Goal: Feedback & Contribution: Submit feedback/report problem

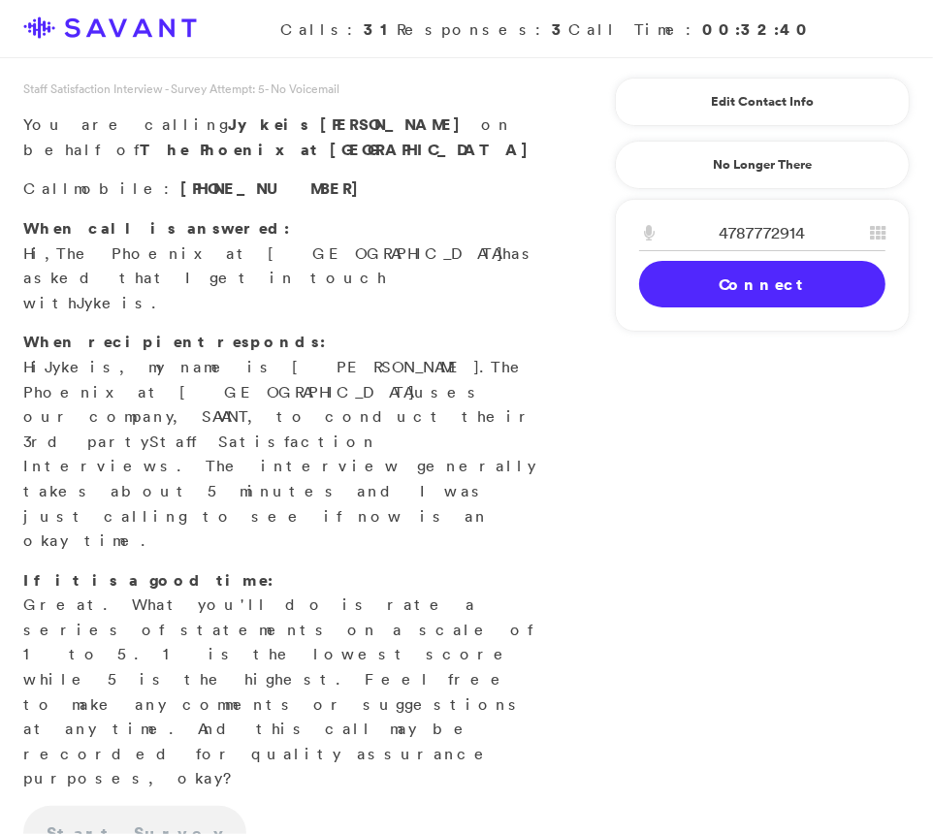
click at [782, 288] on link "Connect" at bounding box center [762, 284] width 246 height 47
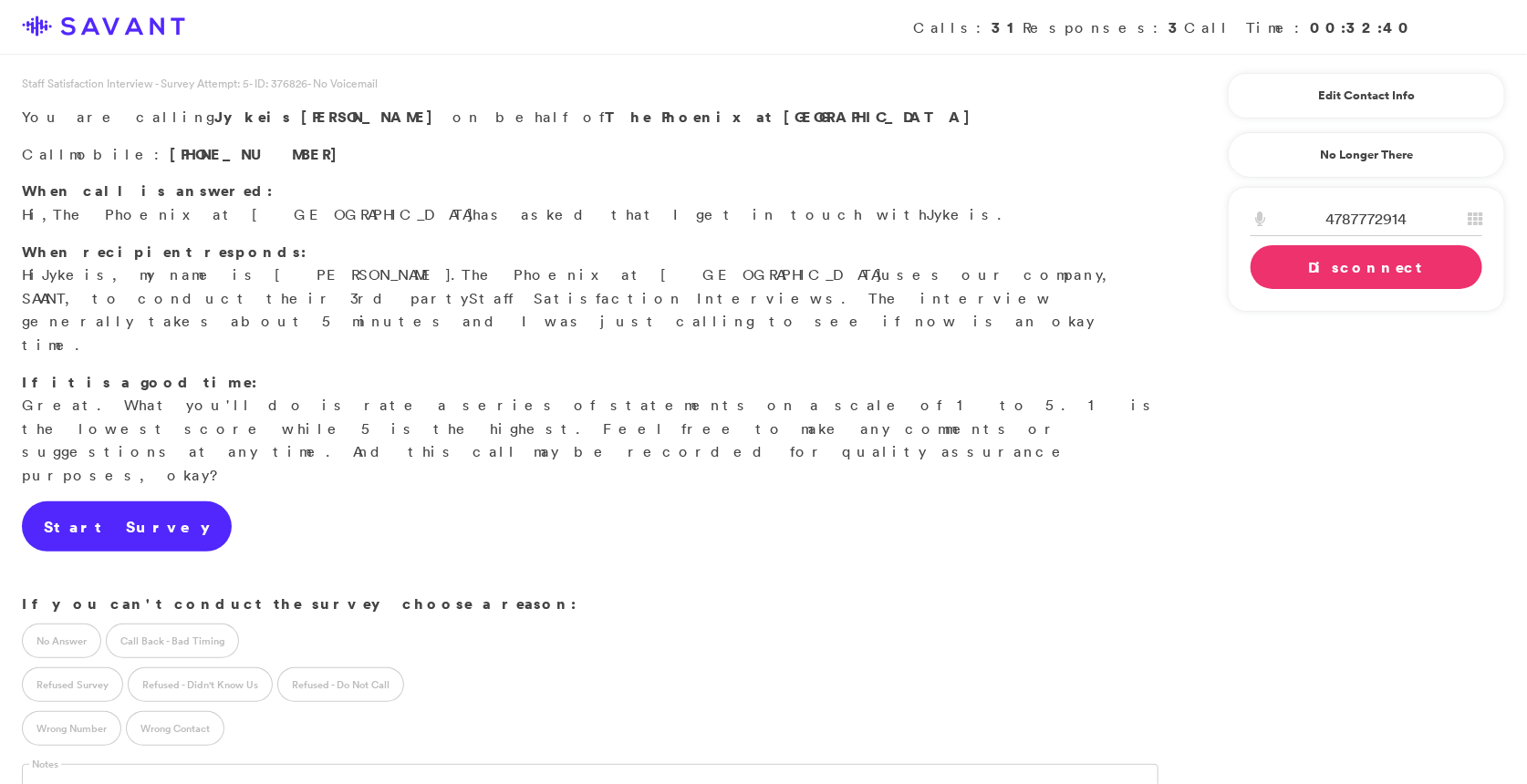
click at [113, 502] on link "Start Survey" at bounding box center [126, 527] width 210 height 51
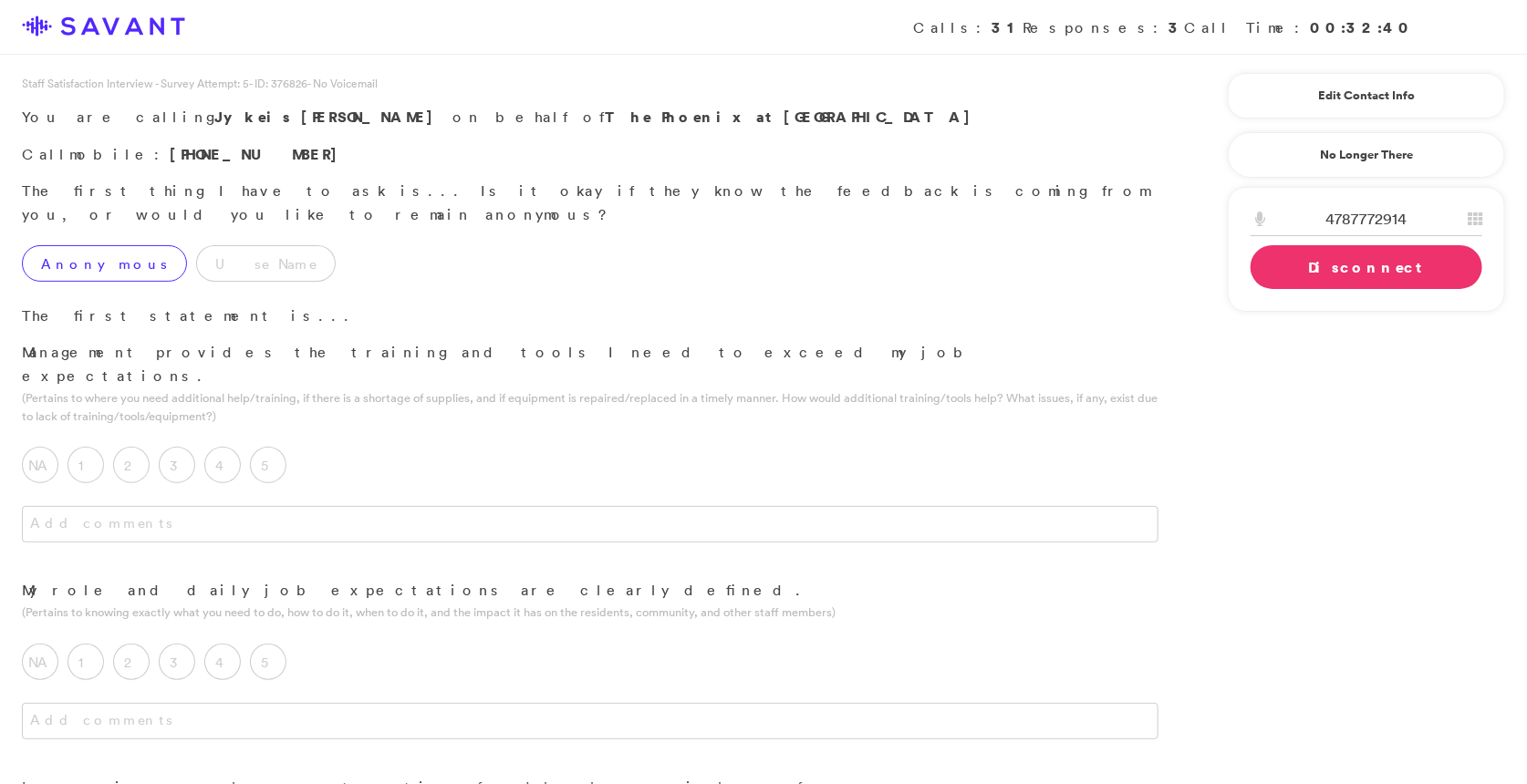
click at [99, 245] on label "Anonymous" at bounding box center [104, 263] width 165 height 37
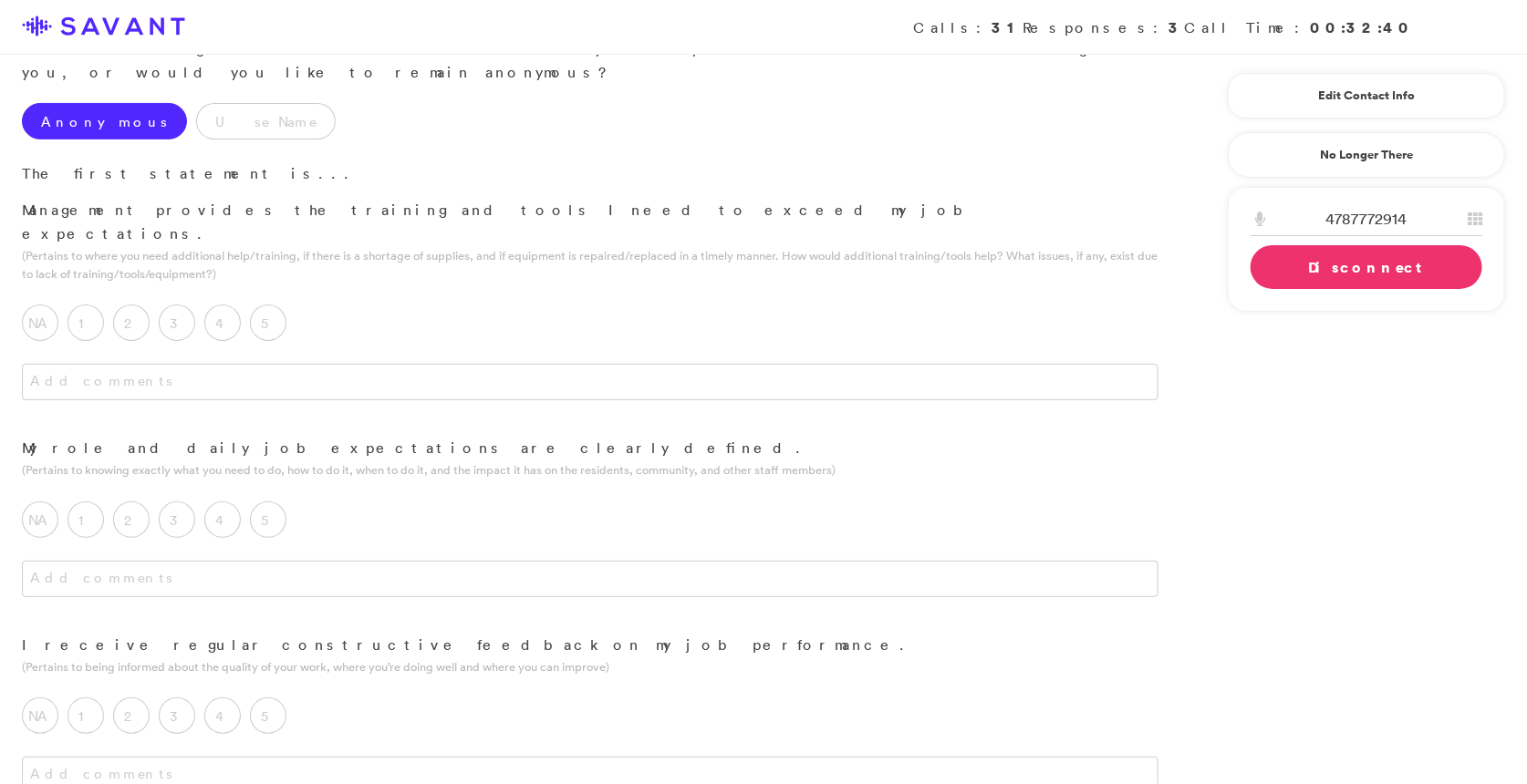
scroll to position [165, 0]
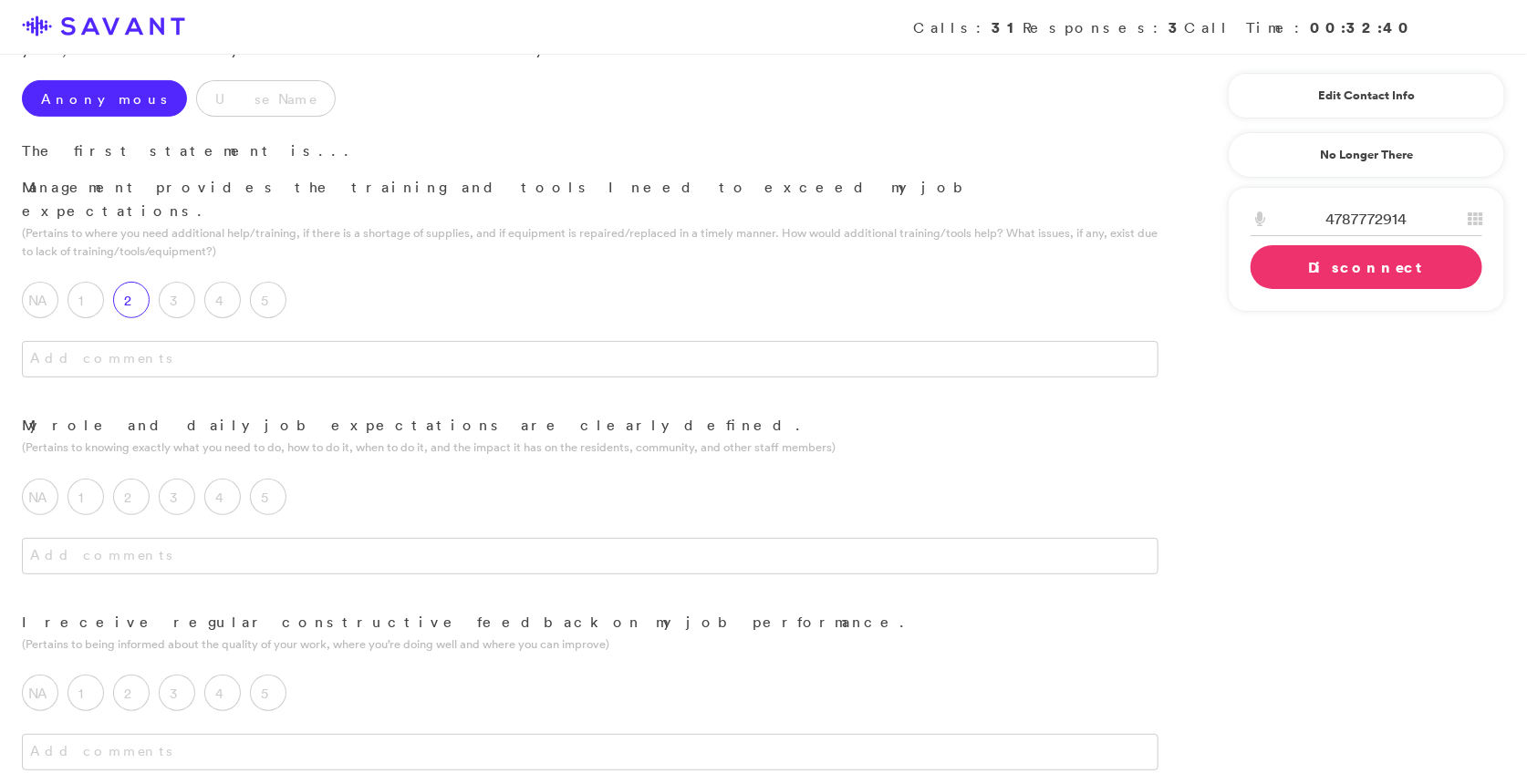
click at [127, 282] on label "2" at bounding box center [131, 300] width 37 height 37
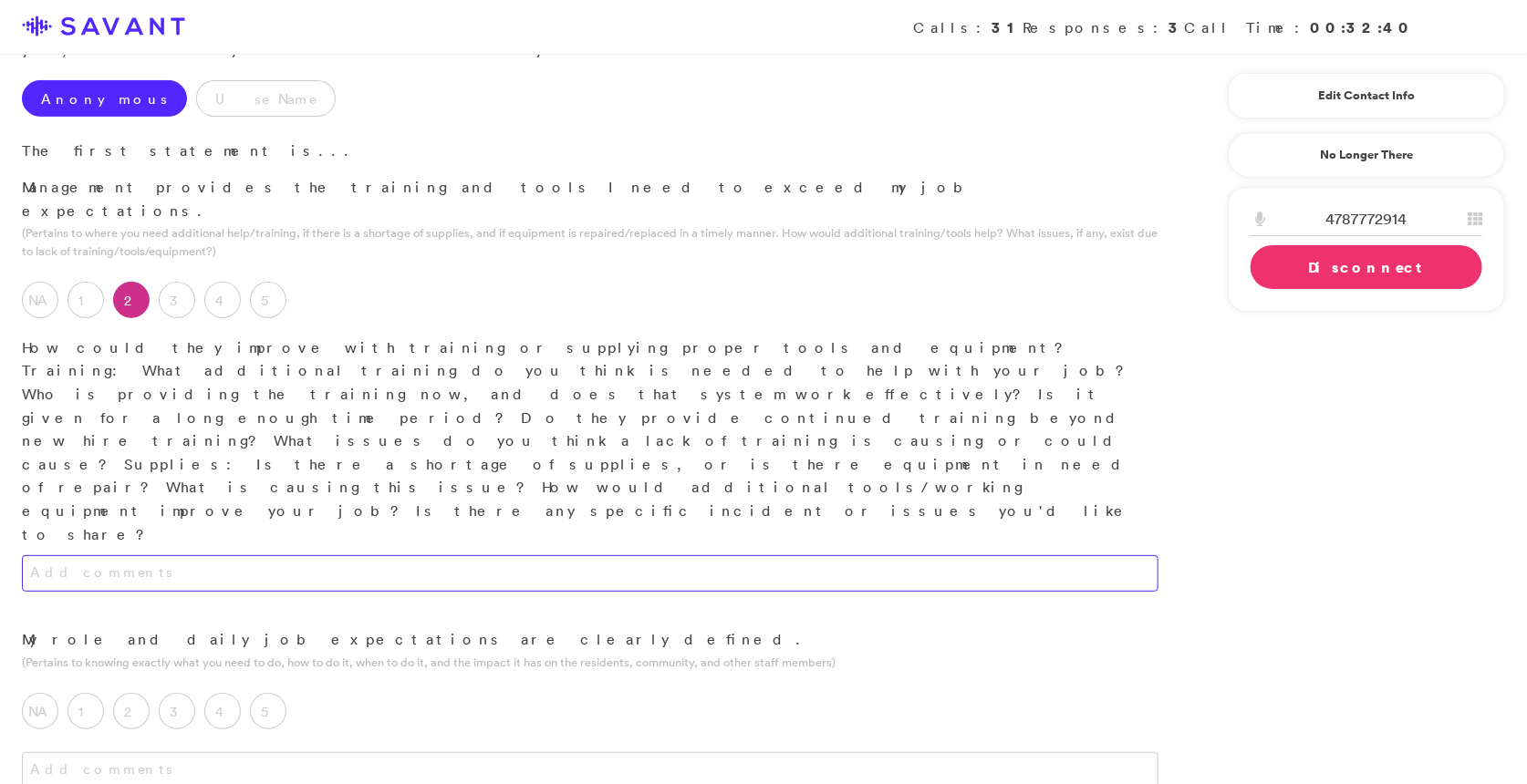
click at [243, 556] on textarea at bounding box center [590, 573] width 1137 height 37
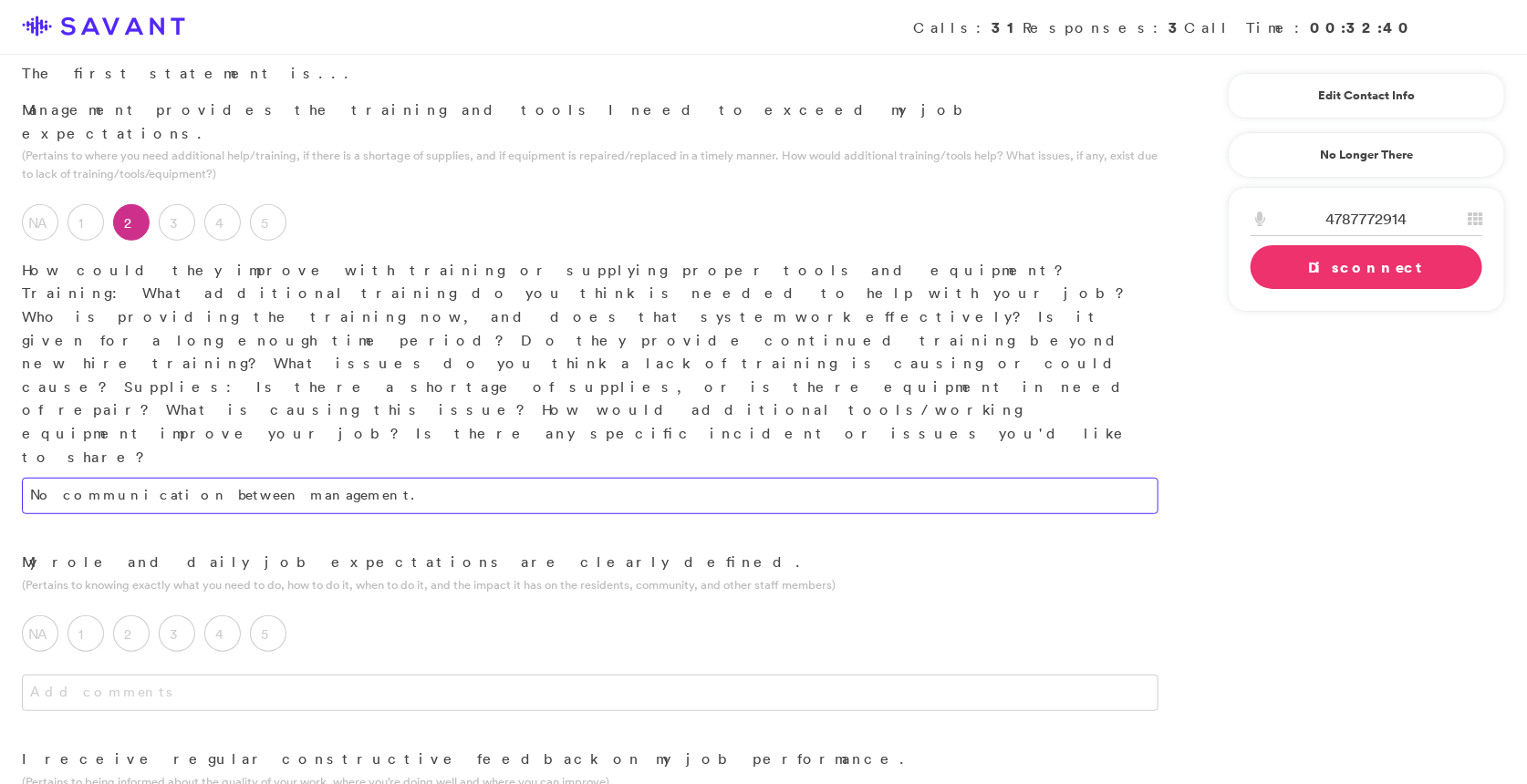
scroll to position [258, 0]
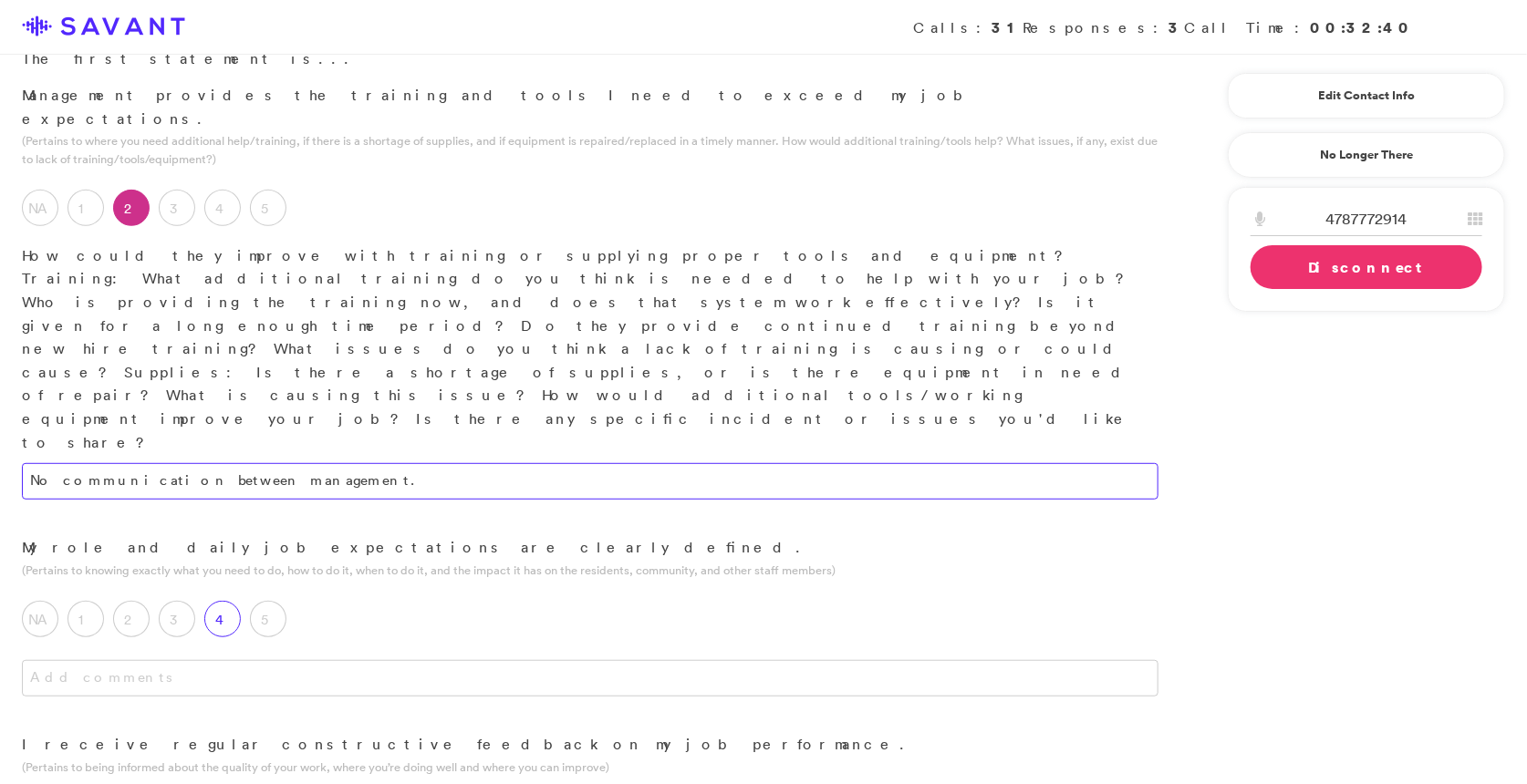
type textarea "No communication between management."
click at [229, 601] on label "4" at bounding box center [222, 619] width 37 height 37
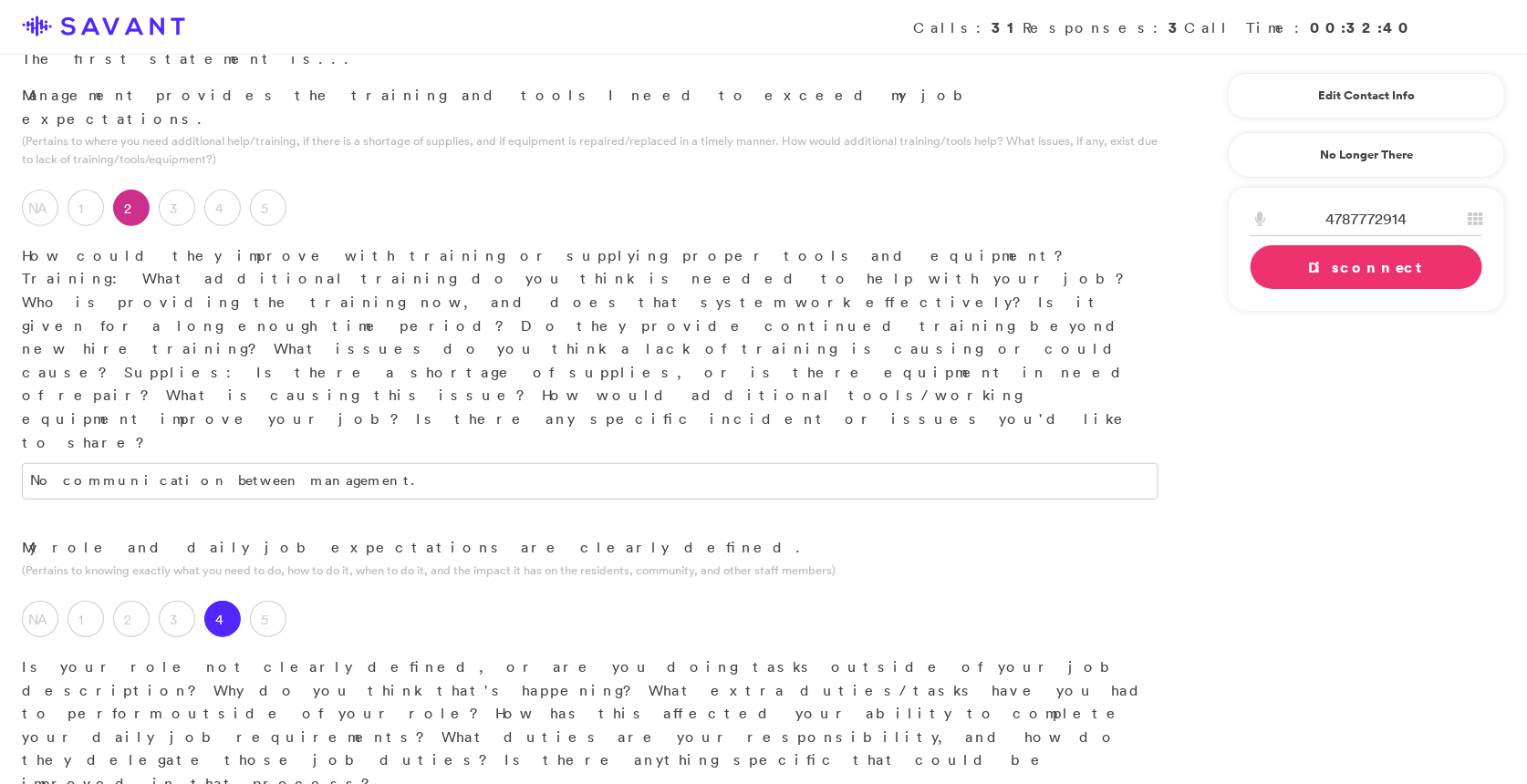
drag, startPoint x: 495, startPoint y: 623, endPoint x: 19, endPoint y: 620, distance: 476.0
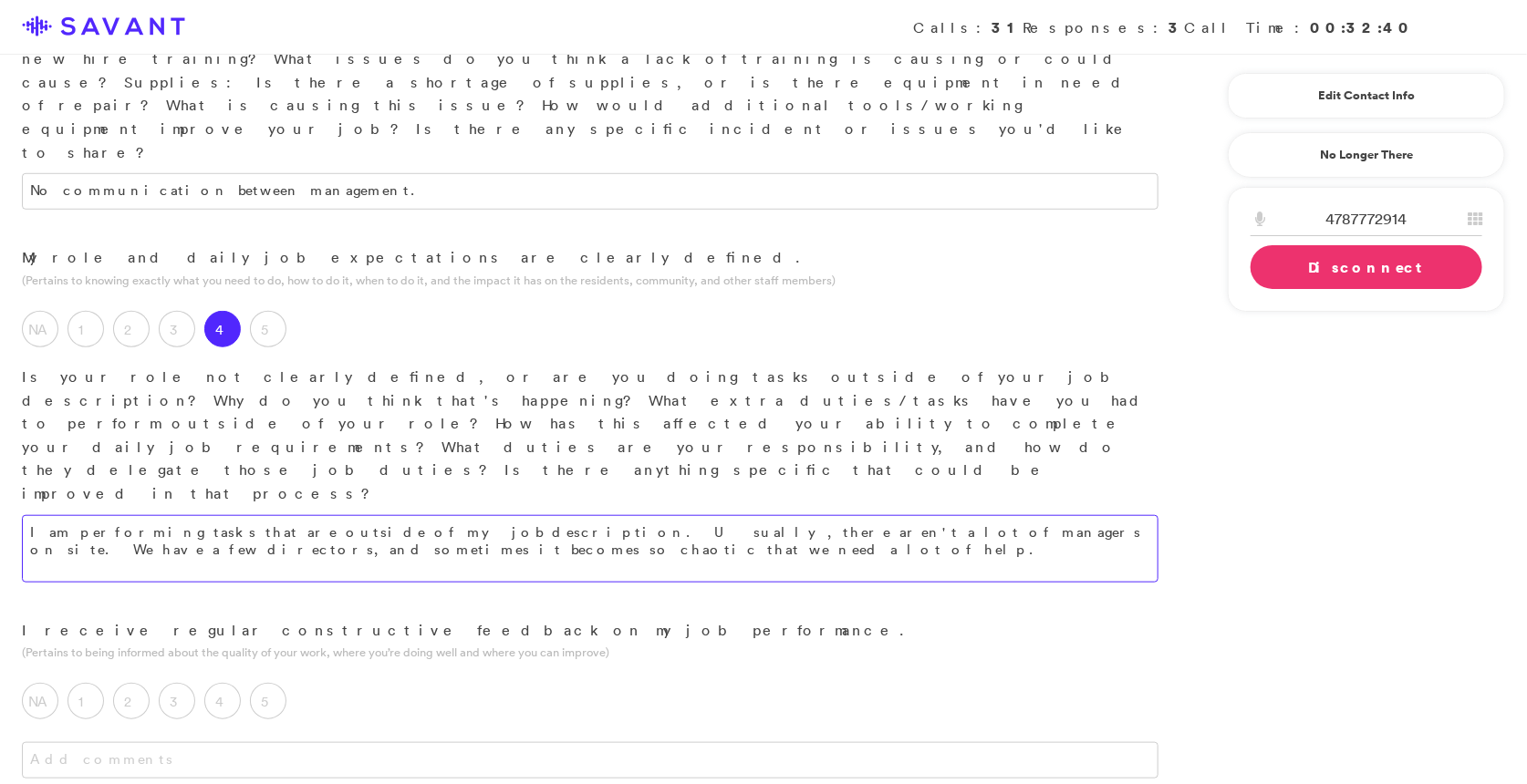
scroll to position [547, 0]
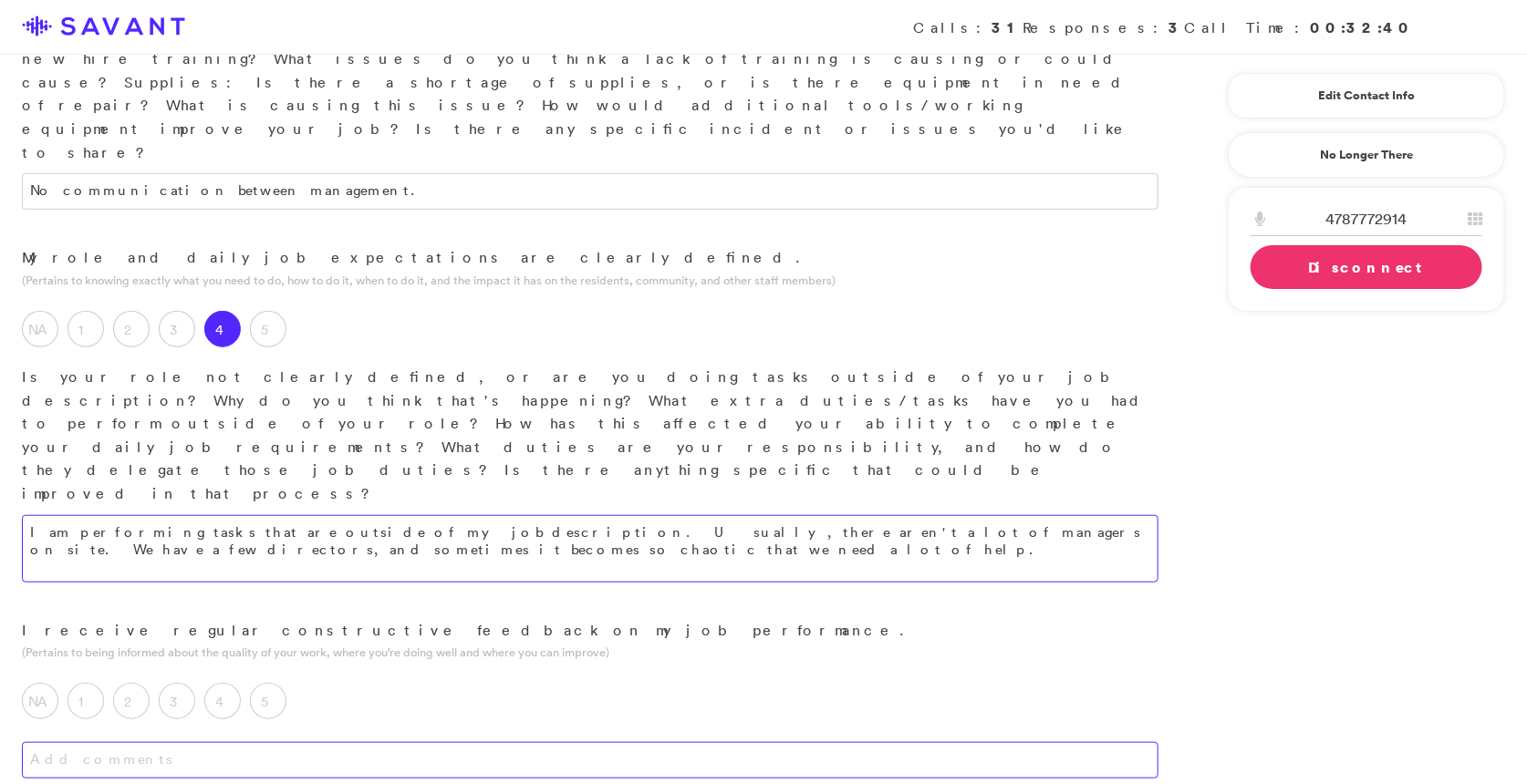
type textarea "I am performing tasks that are outside of my job description. Usually, there ar…"
click at [275, 743] on textarea at bounding box center [590, 760] width 1137 height 37
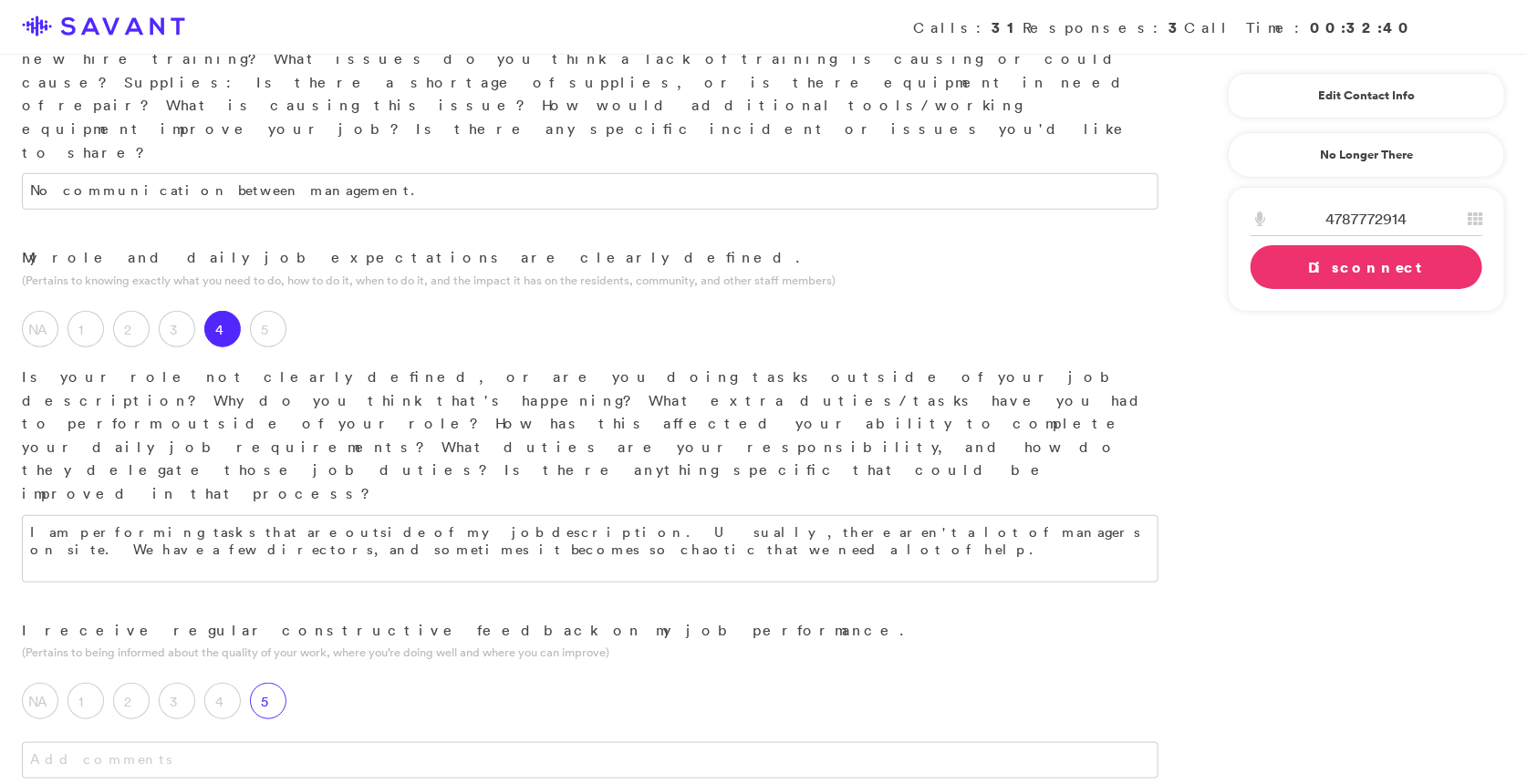
click at [279, 683] on div "5" at bounding box center [273, 706] width 46 height 46
type textarea "I"
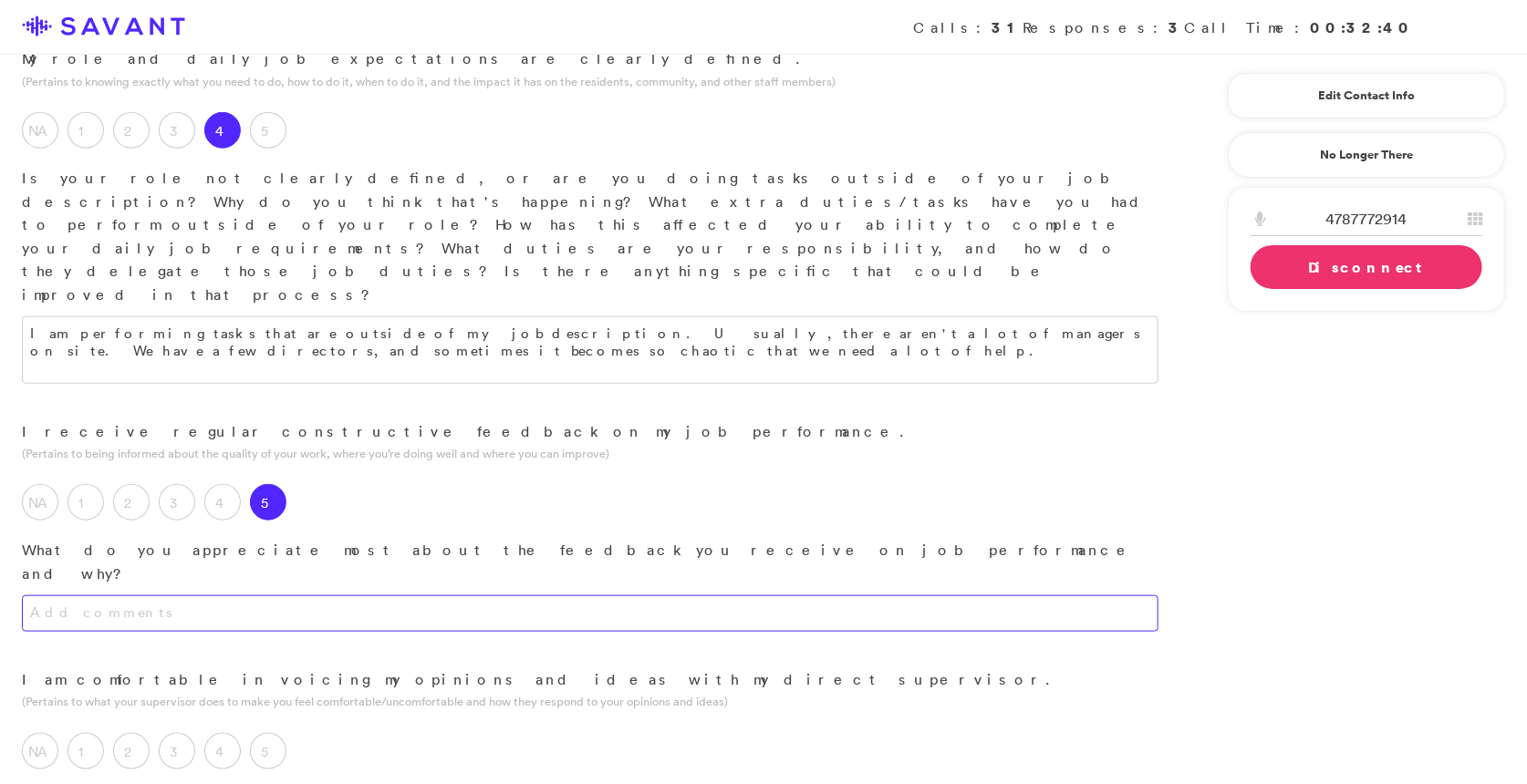
scroll to position [782, 0]
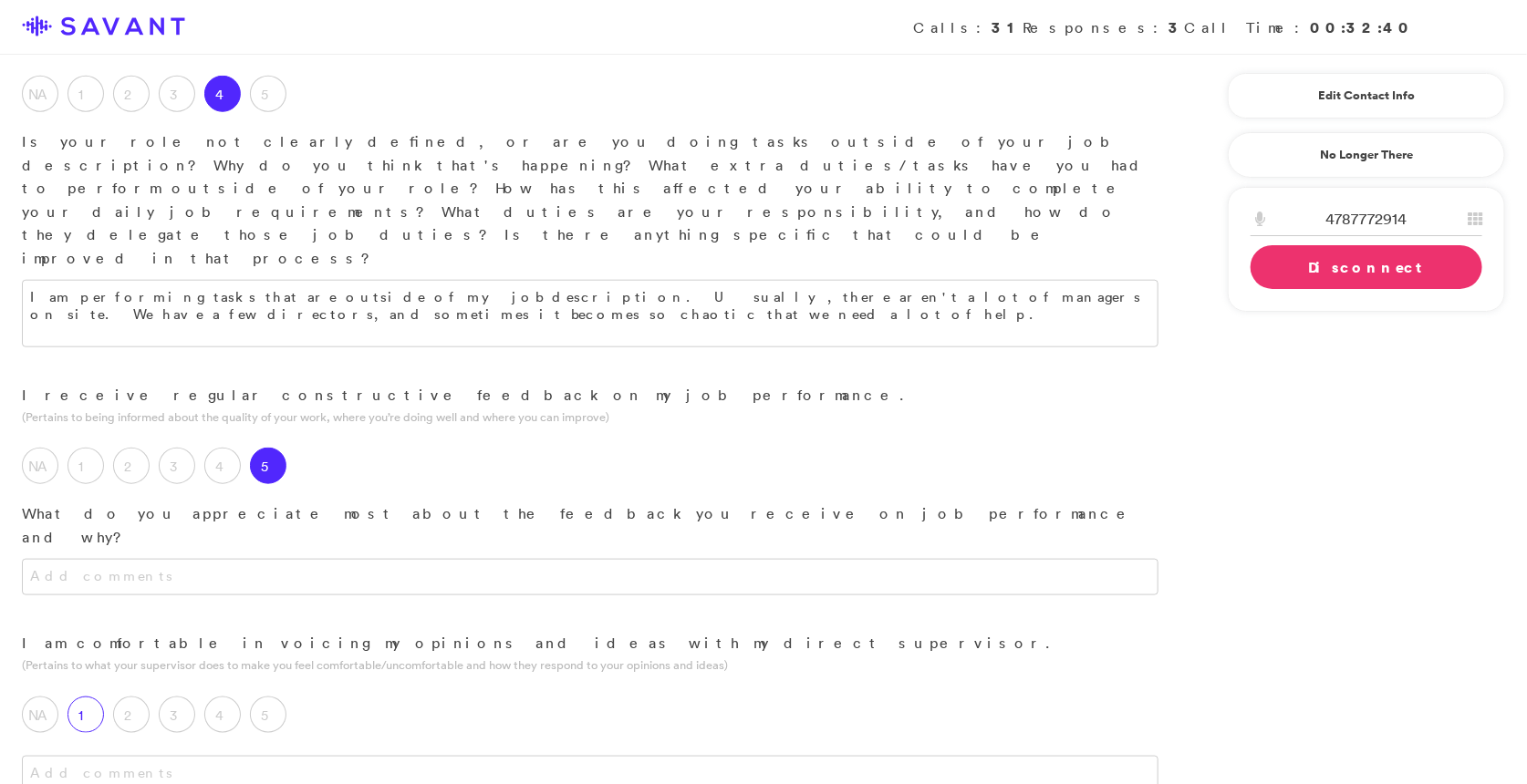
click at [96, 697] on label "1" at bounding box center [86, 714] width 37 height 37
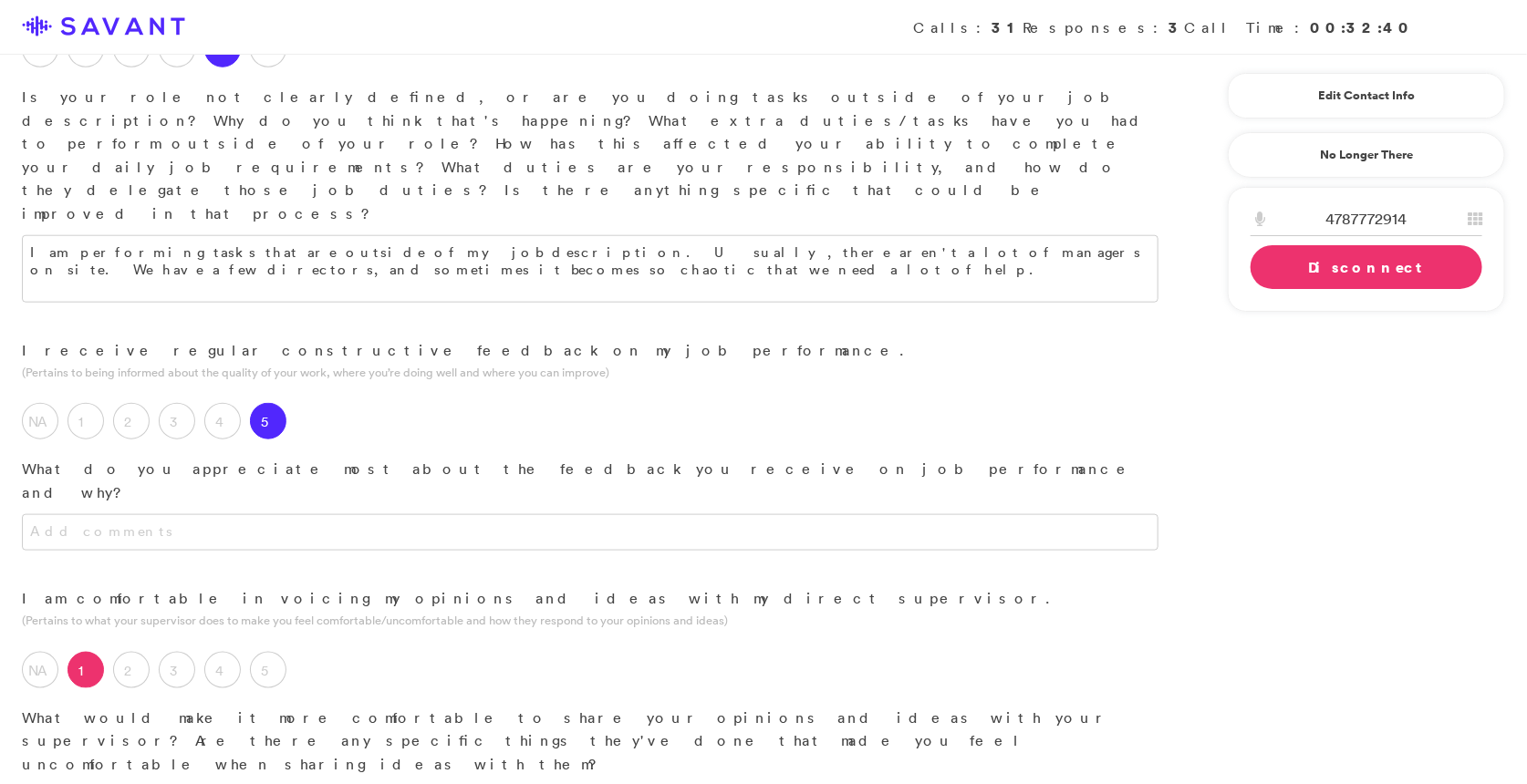
scroll to position [841, 0]
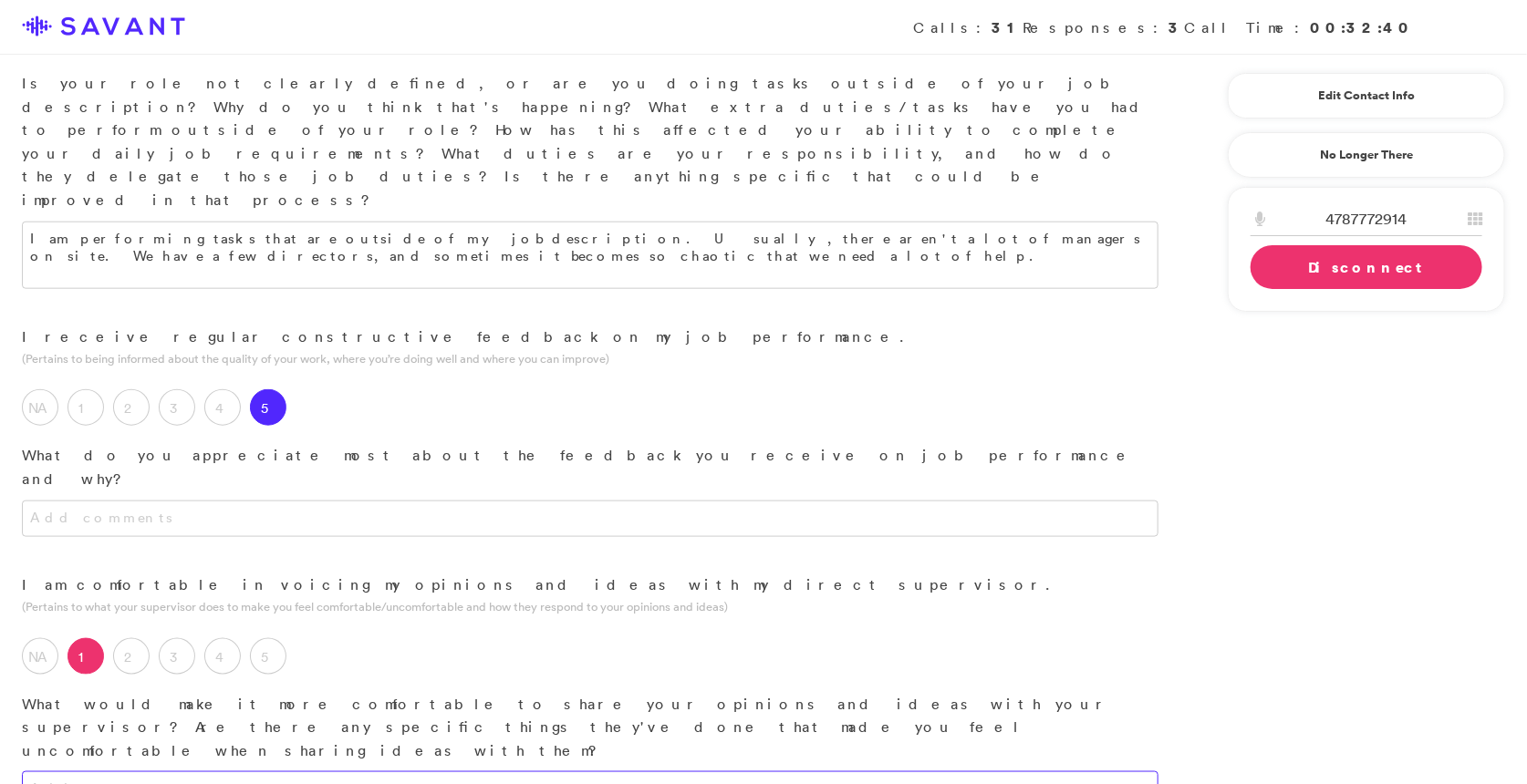
click at [215, 772] on textarea at bounding box center [590, 790] width 1137 height 37
drag, startPoint x: 659, startPoint y: 526, endPoint x: 543, endPoint y: 518, distance: 116.3
click at [543, 772] on textarea "Some people have that distinct look that they don't want to be spoken to. Somet…" at bounding box center [590, 796] width 1137 height 50
click at [33, 772] on textarea "Some people have that distinct look that they don't want to be spoken to. Somet…" at bounding box center [590, 796] width 1137 height 50
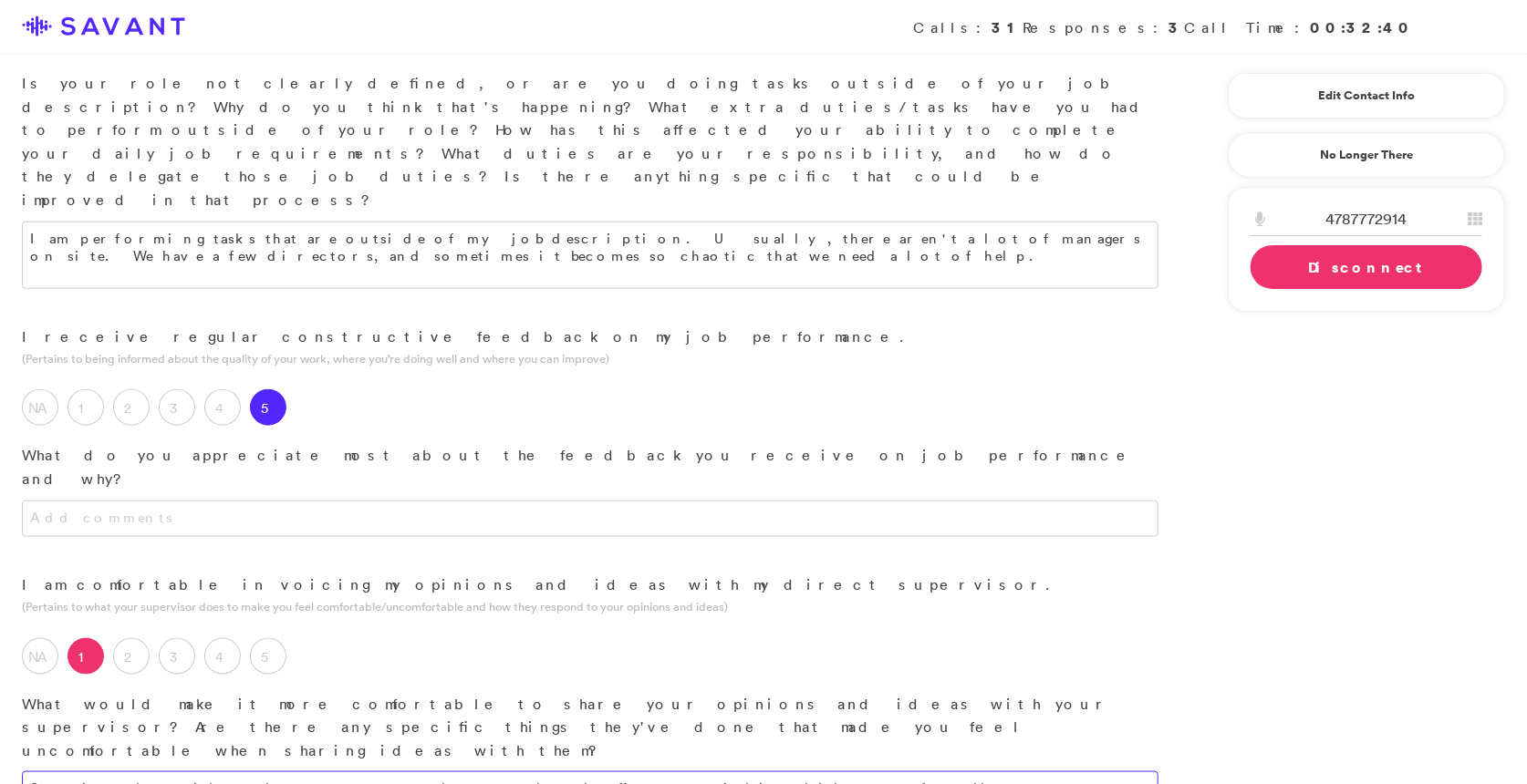
drag, startPoint x: 671, startPoint y: 561, endPoint x: 22, endPoint y: 541, distance: 649.3
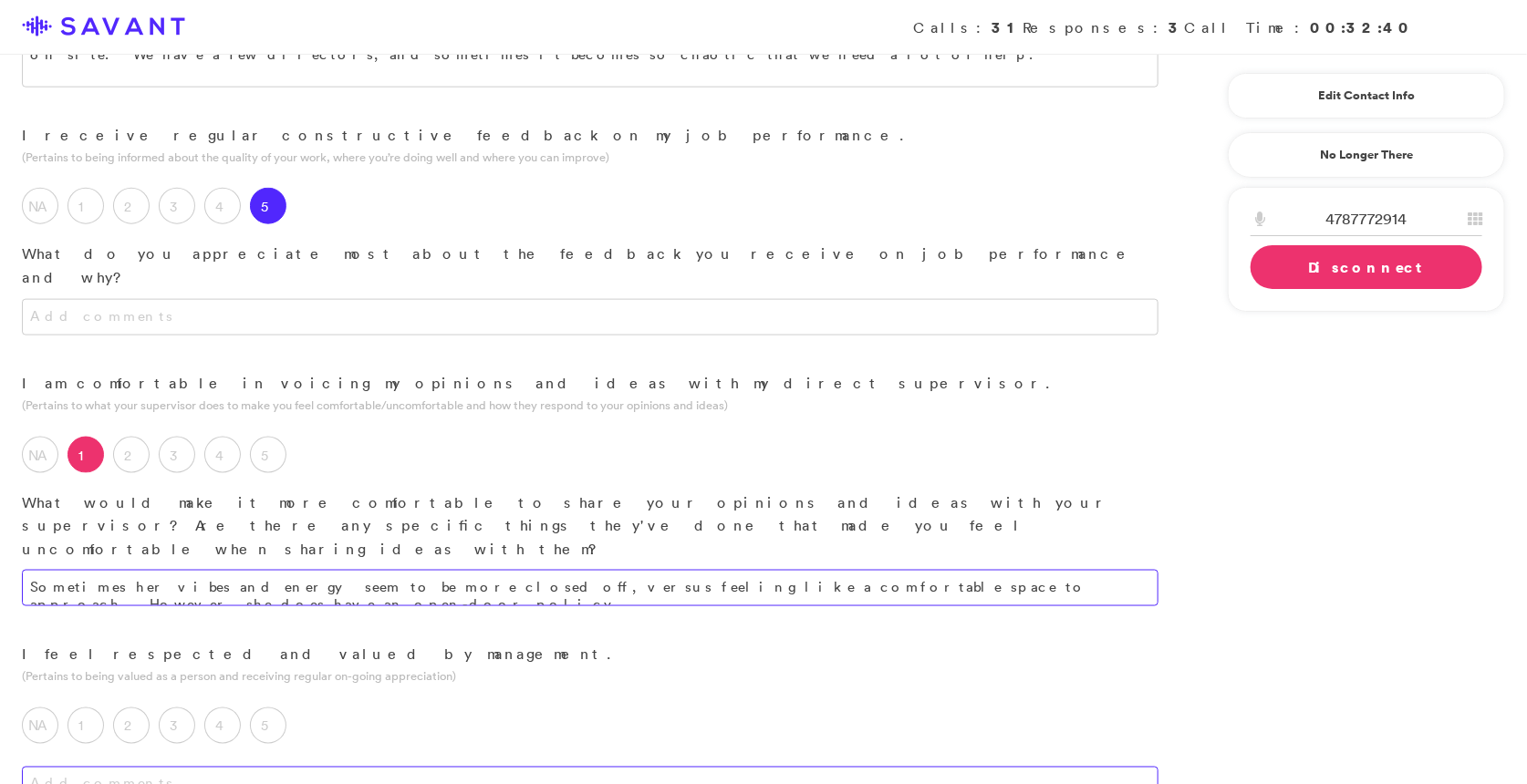
scroll to position [1046, 0]
type textarea "Sometimes her vibes and energy seem to be more closed off, versus feeling like …"
click at [184, 704] on div "3" at bounding box center [181, 727] width 46 height 46
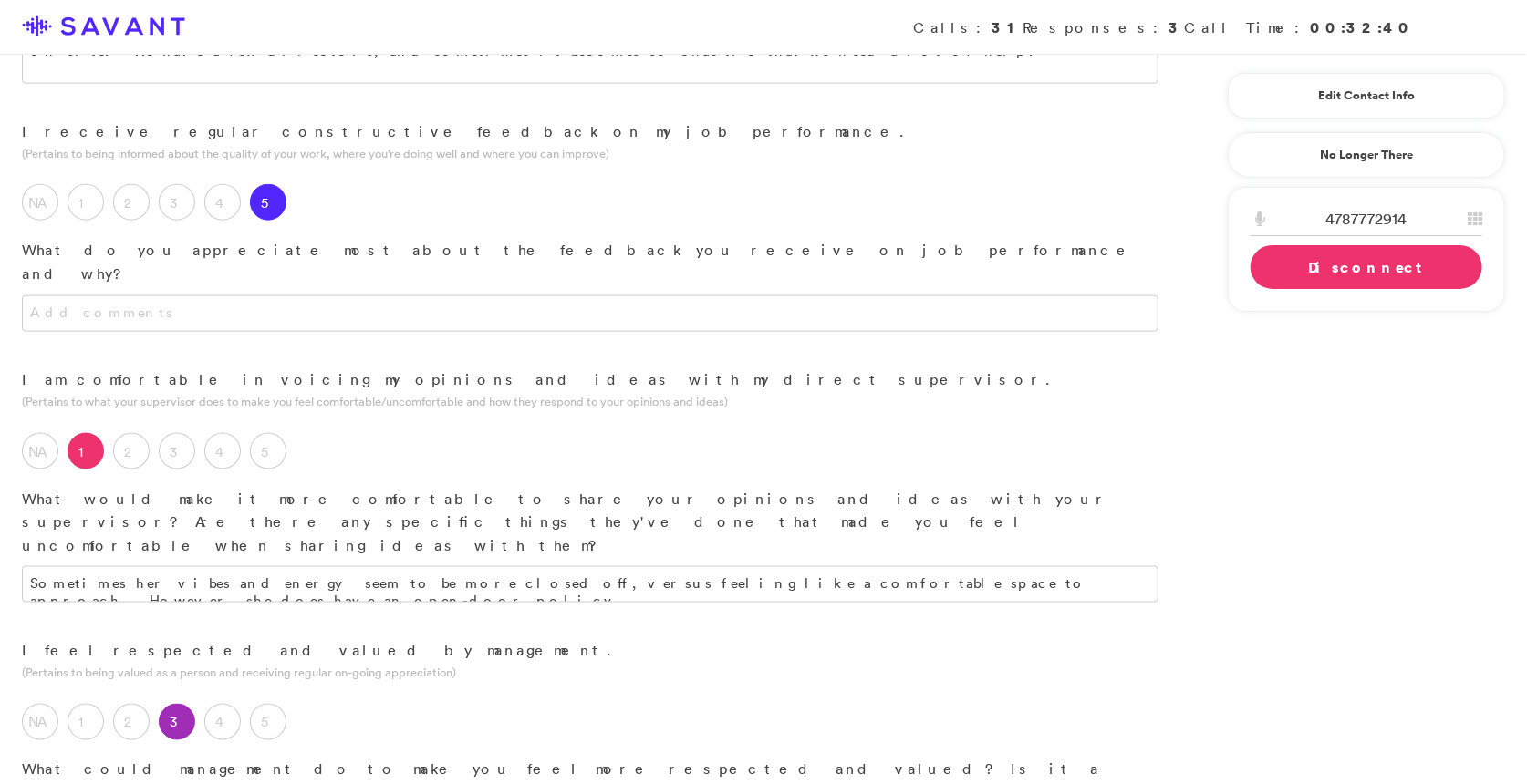
scroll to position [1097, 0]
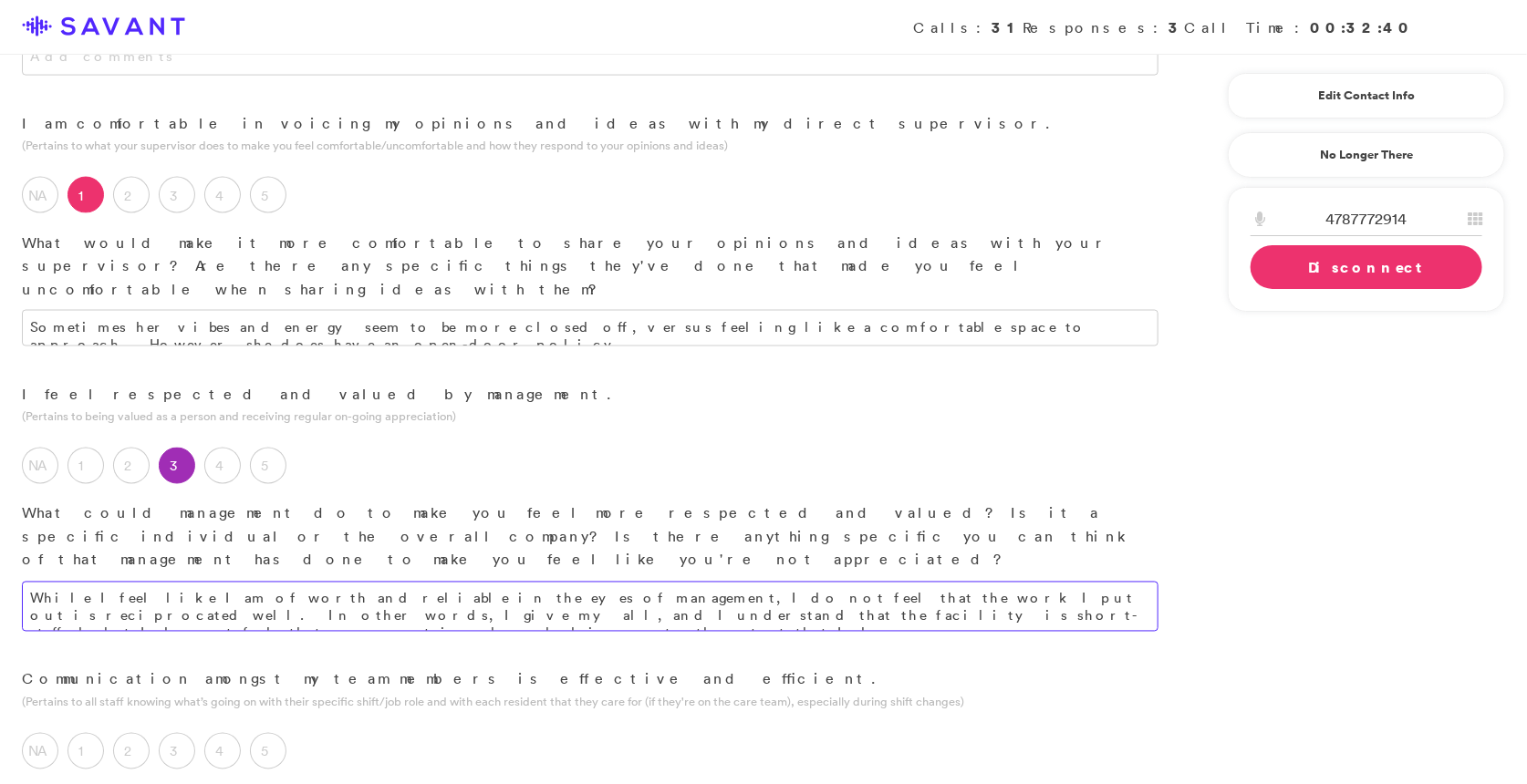
scroll to position [1337, 0]
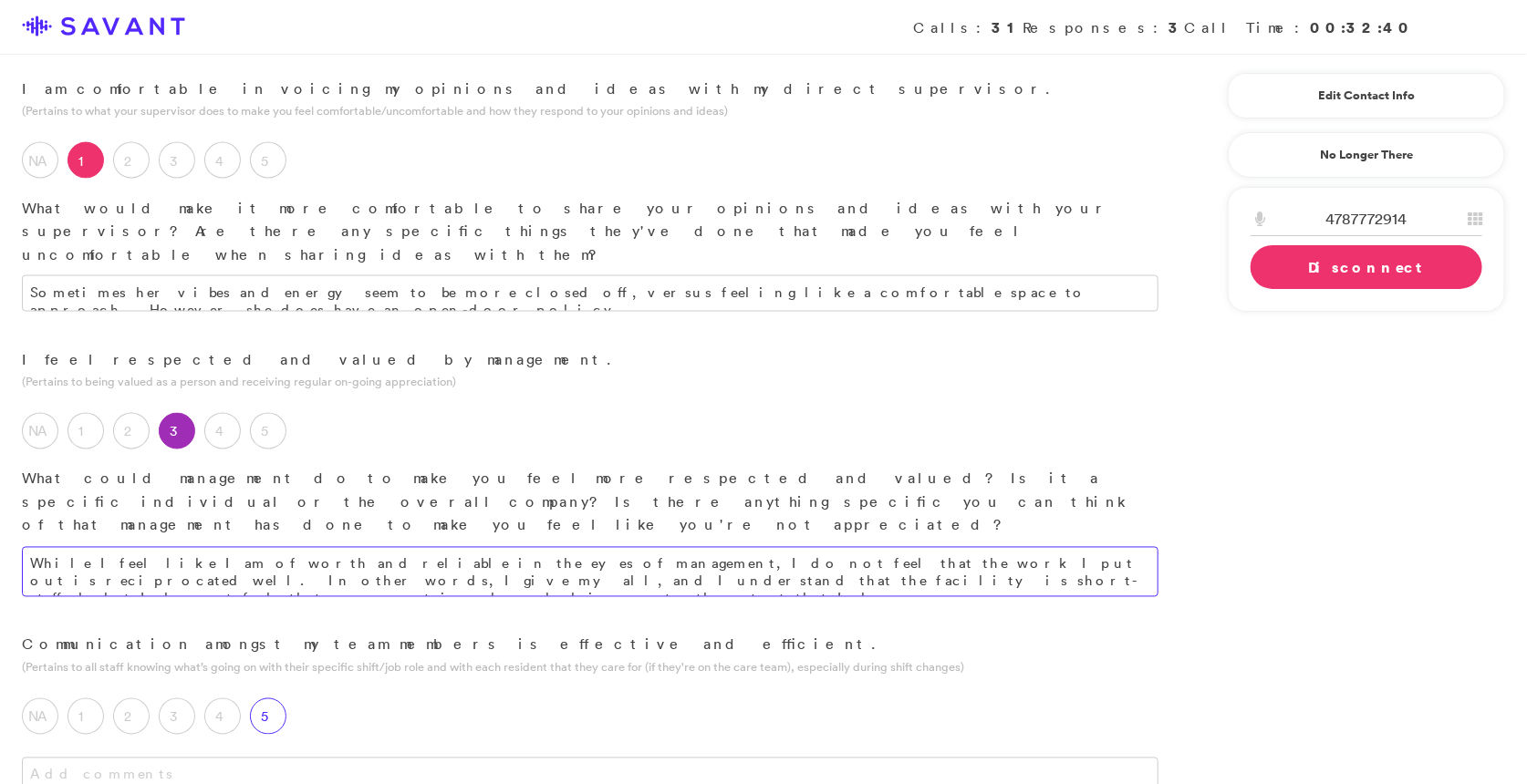
type textarea "While I feel like I am of worth and reliable in the eyes of management, I do no…"
click at [267, 698] on label "5" at bounding box center [268, 716] width 37 height 37
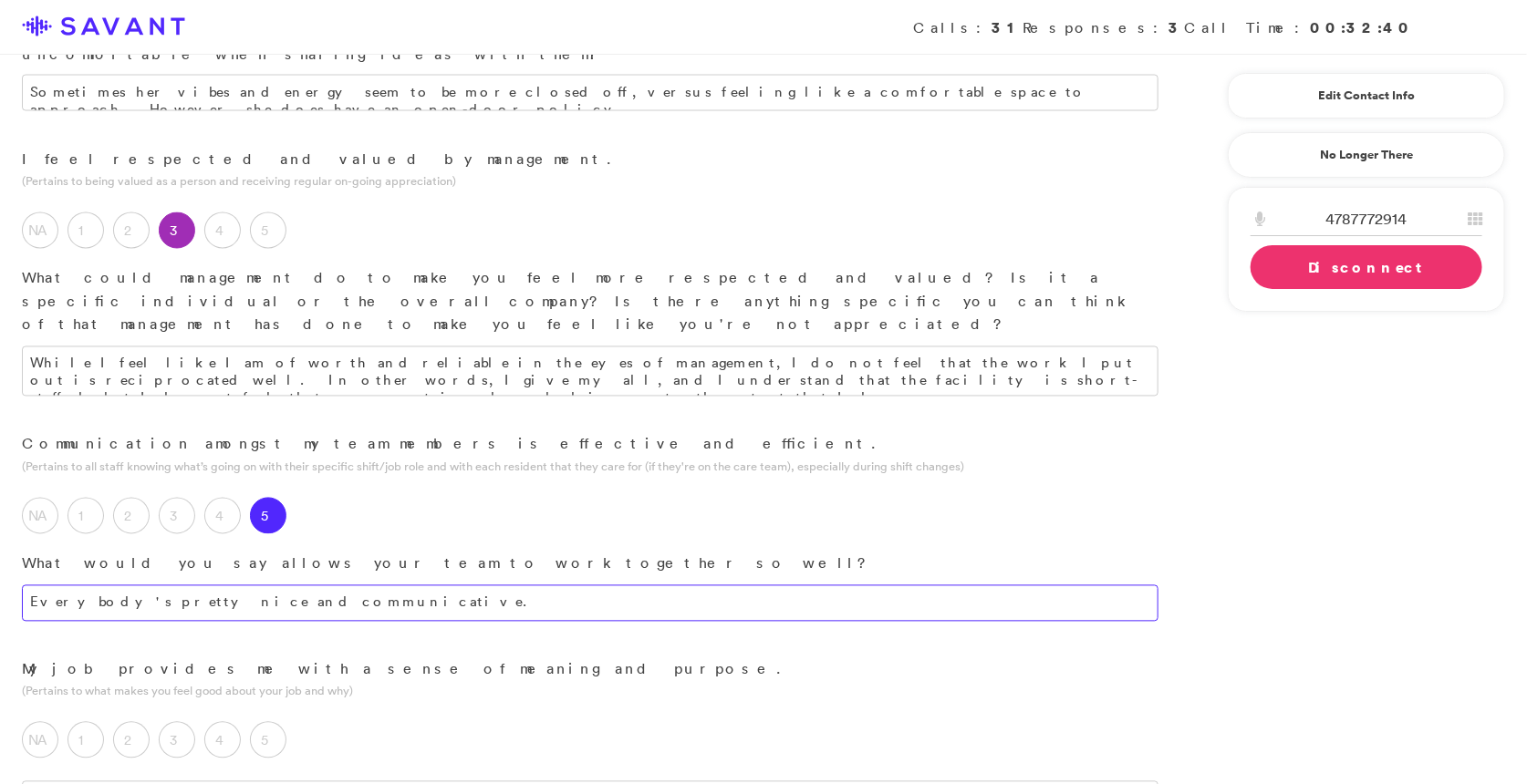
scroll to position [1547, 0]
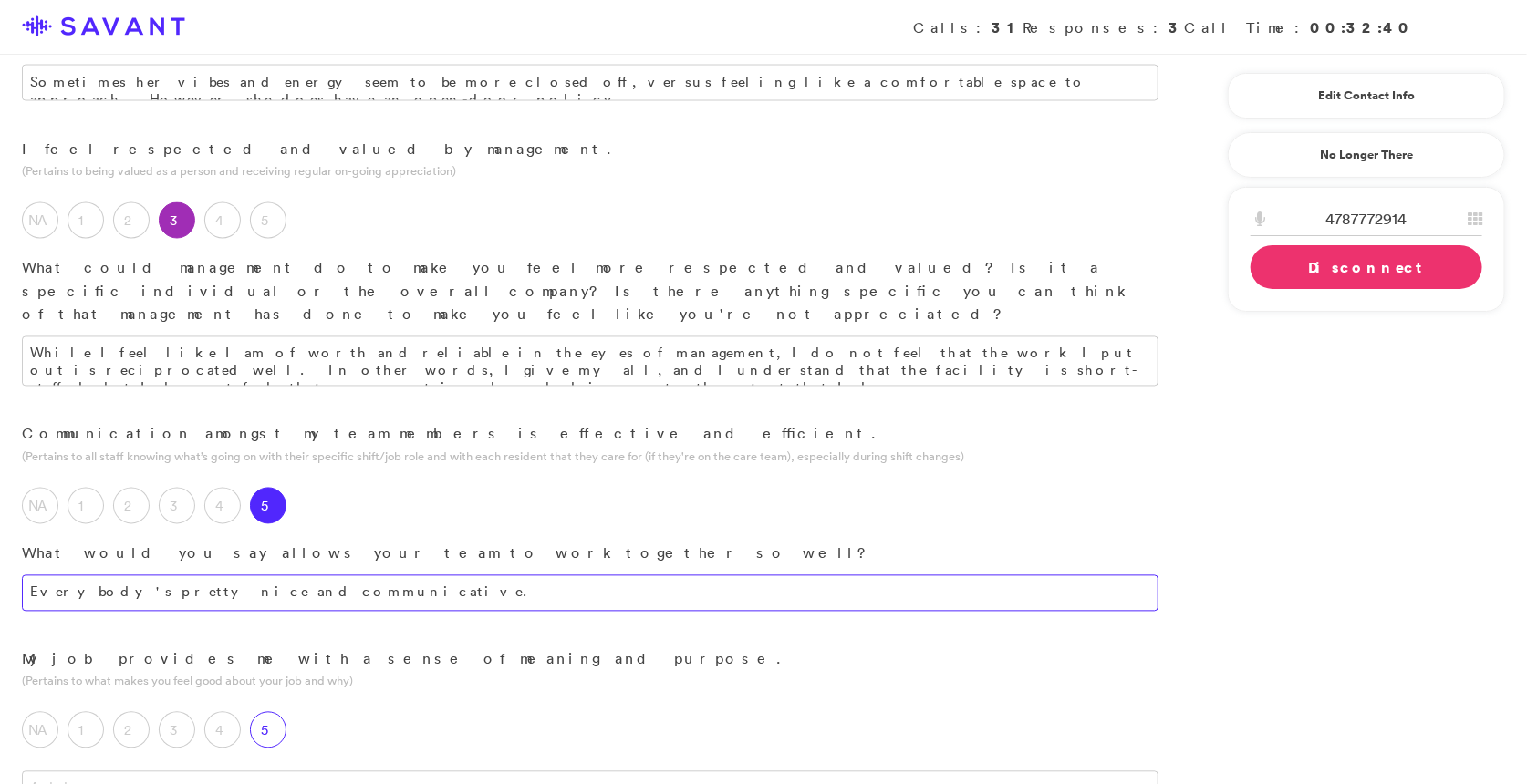
type textarea "Everybody's pretty nice and communicative."
click at [283, 713] on label "5" at bounding box center [268, 730] width 37 height 37
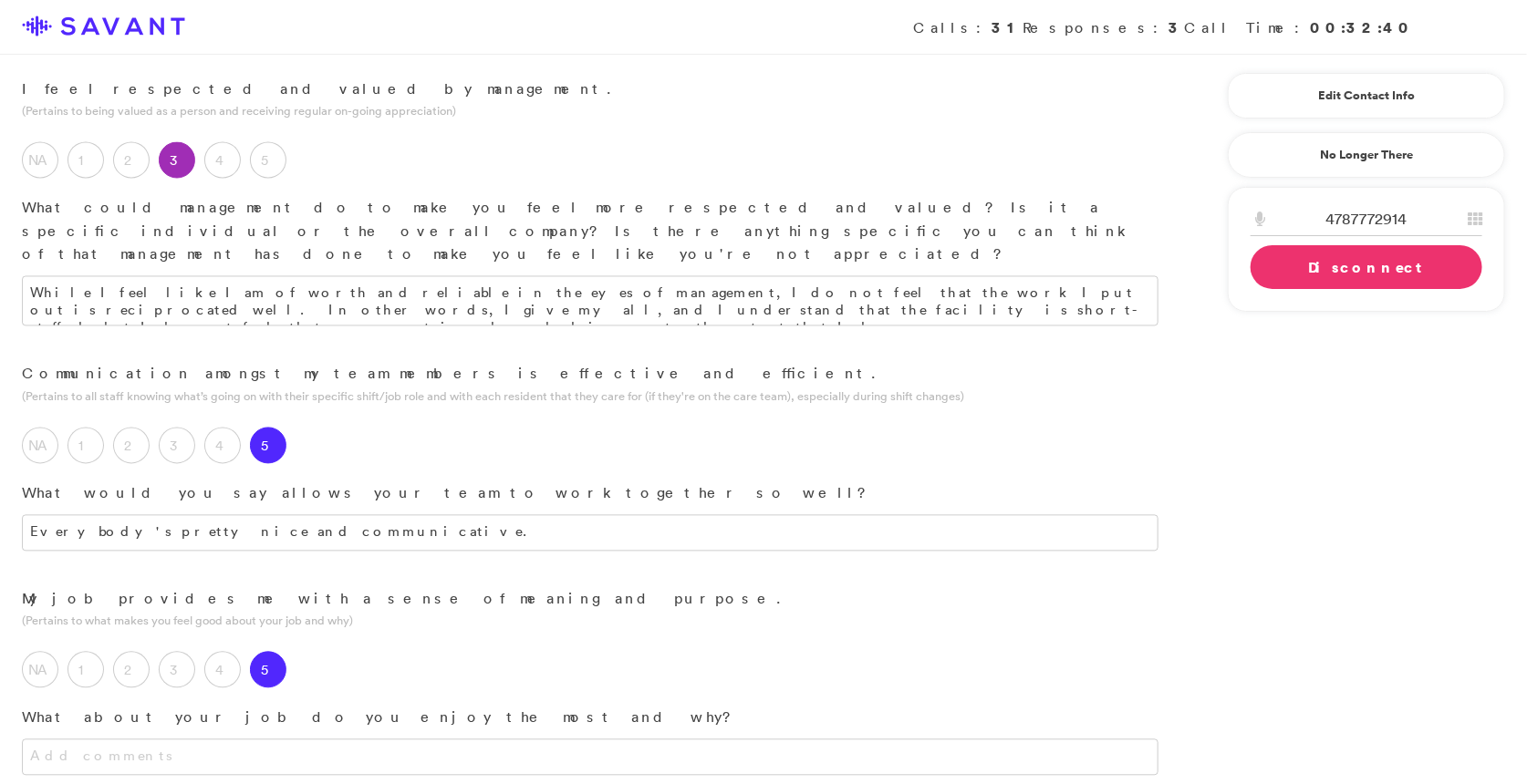
scroll to position [1610, 0]
click at [357, 737] on textarea at bounding box center [590, 755] width 1137 height 37
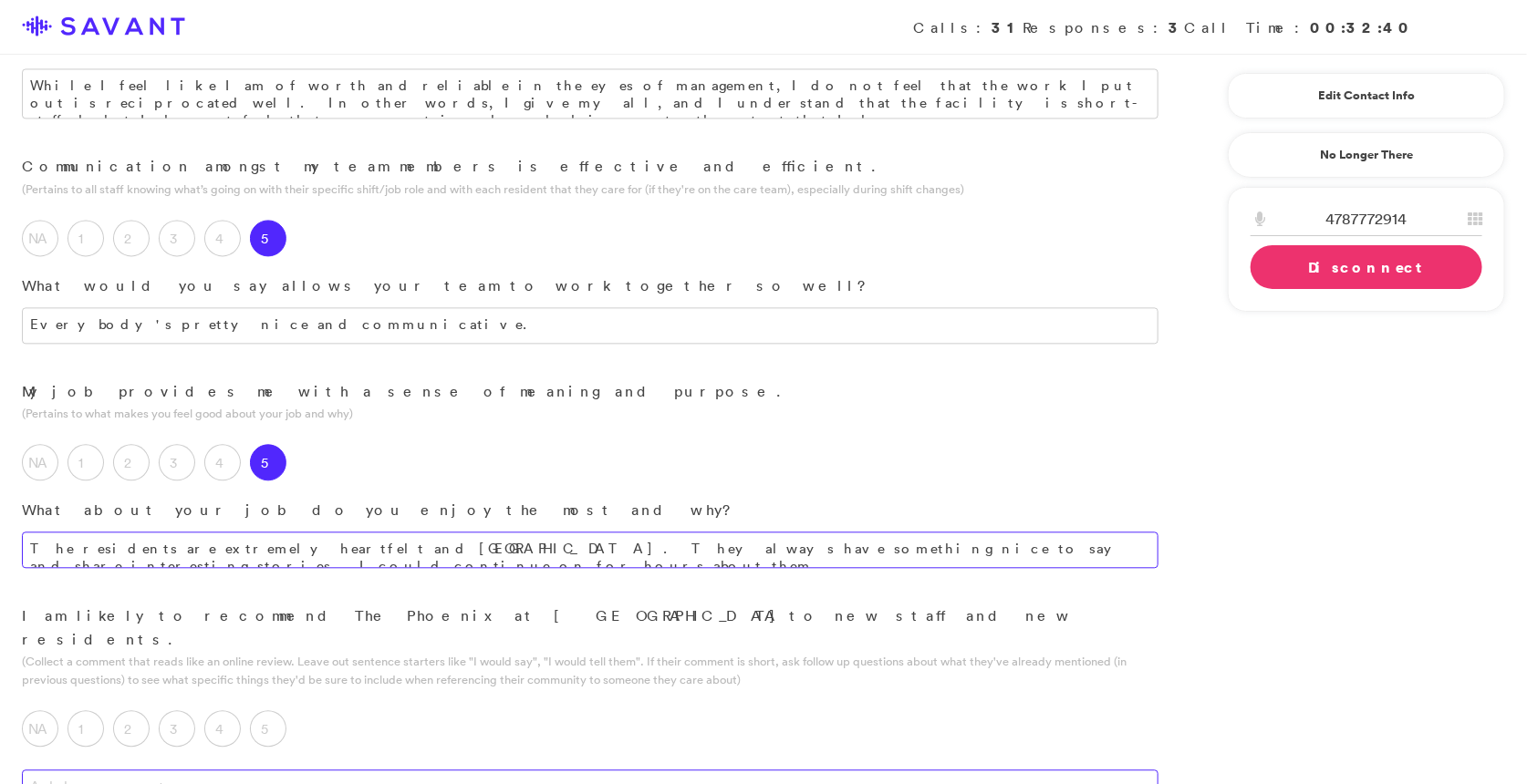
scroll to position [1878, 0]
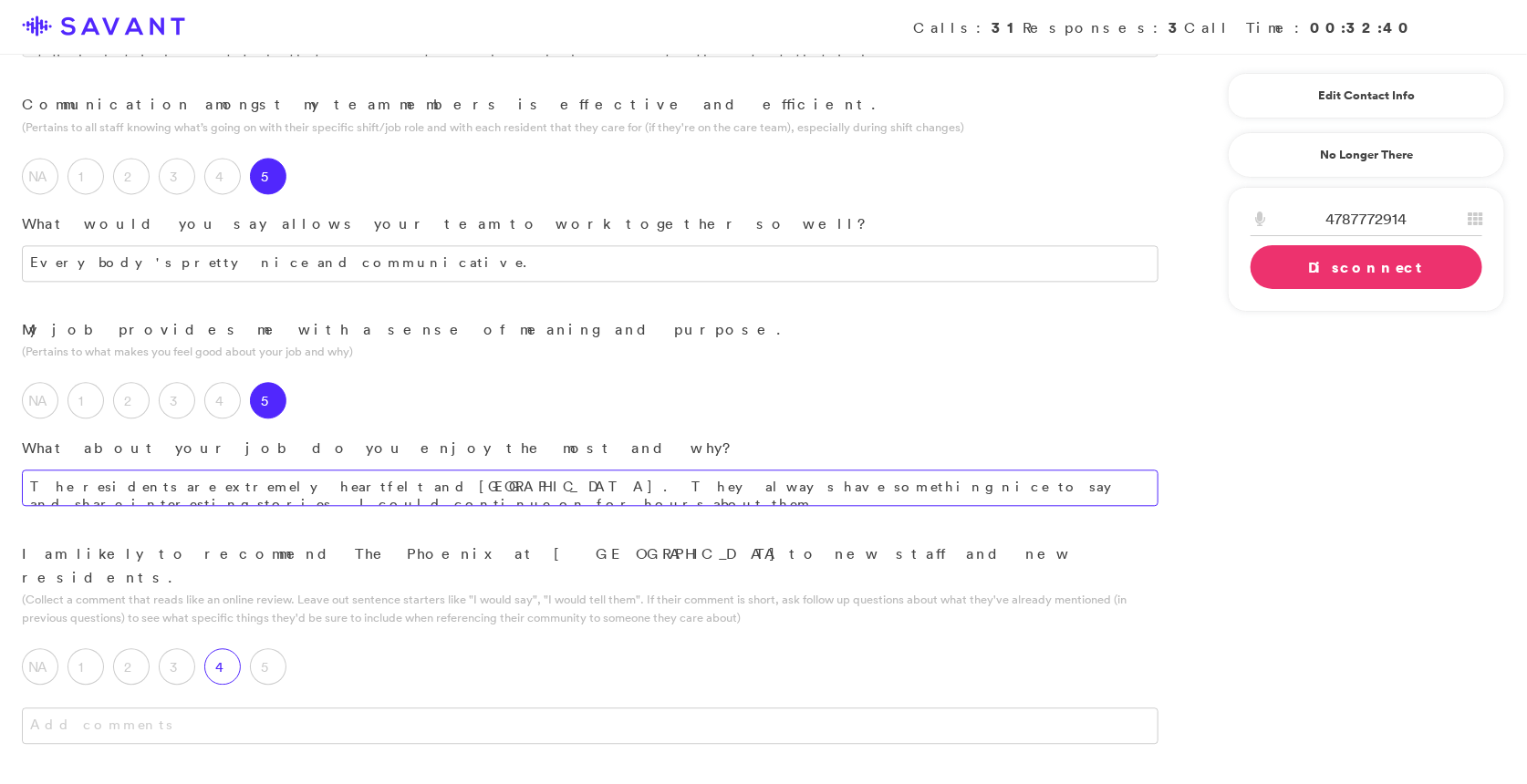
type textarea "The residents are extremely heartfelt and [GEOGRAPHIC_DATA]. They always have s…"
click at [244, 649] on div "4" at bounding box center [227, 671] width 46 height 46
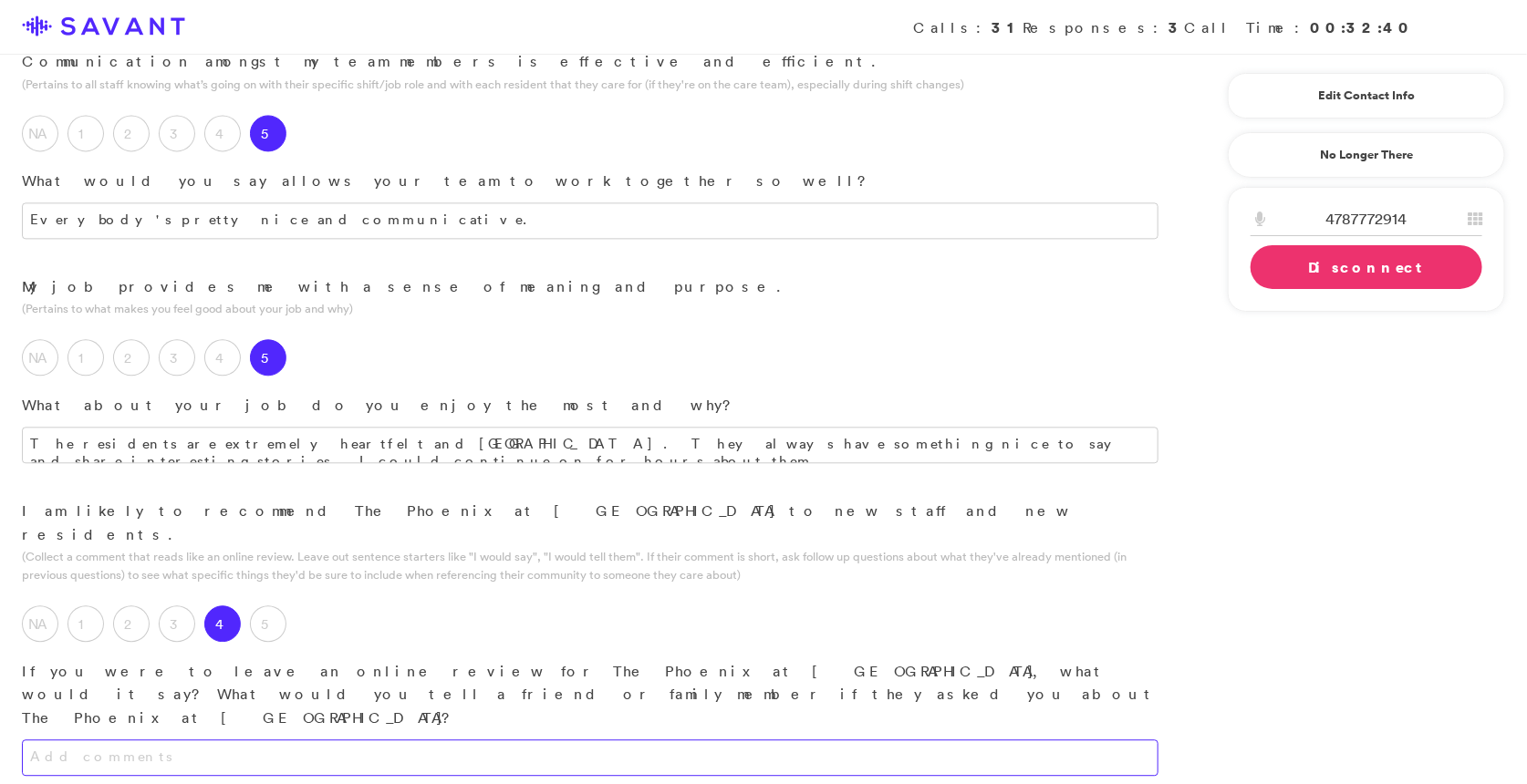
scroll to position [1938, 0]
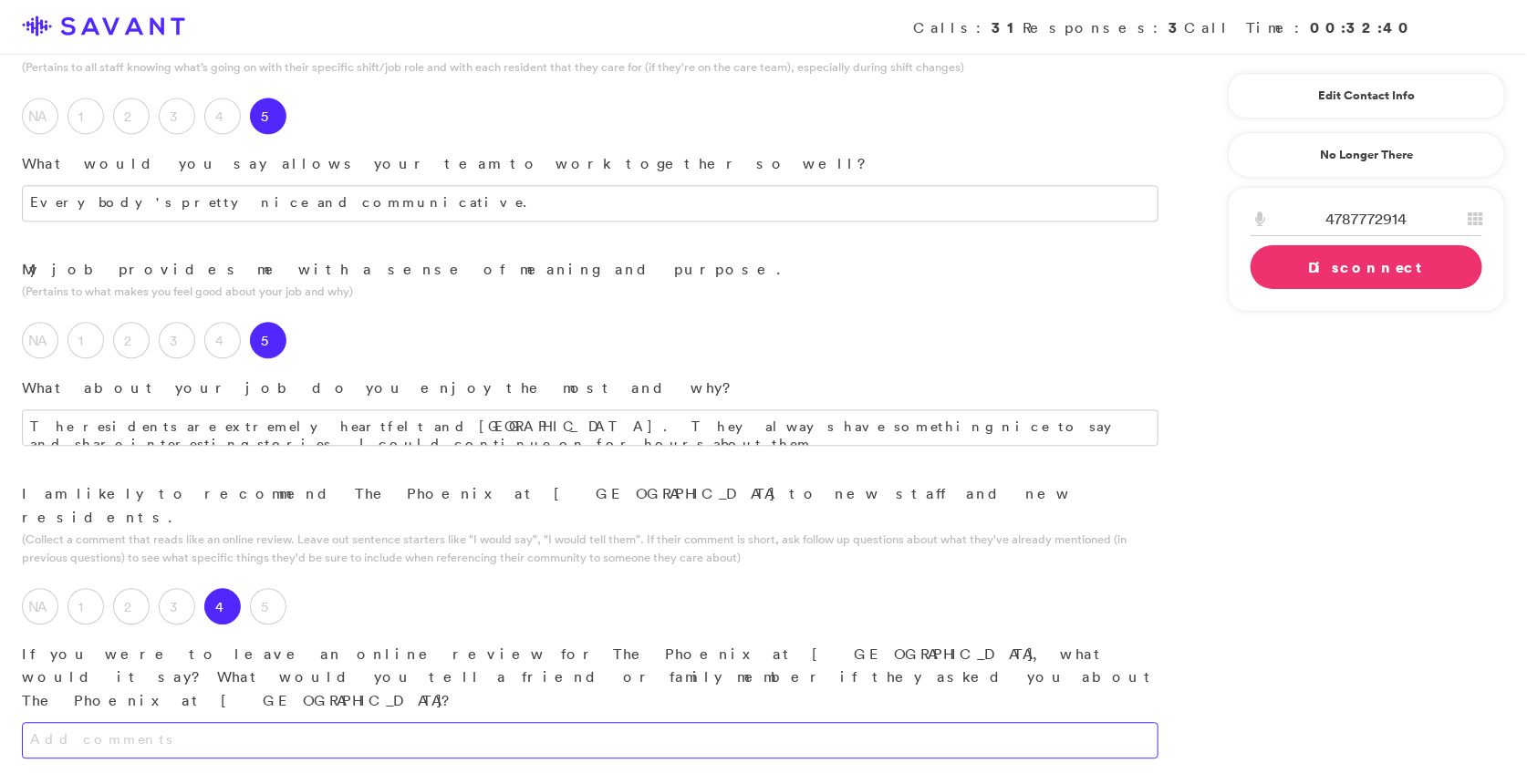
click at [342, 722] on textarea at bounding box center [590, 740] width 1137 height 37
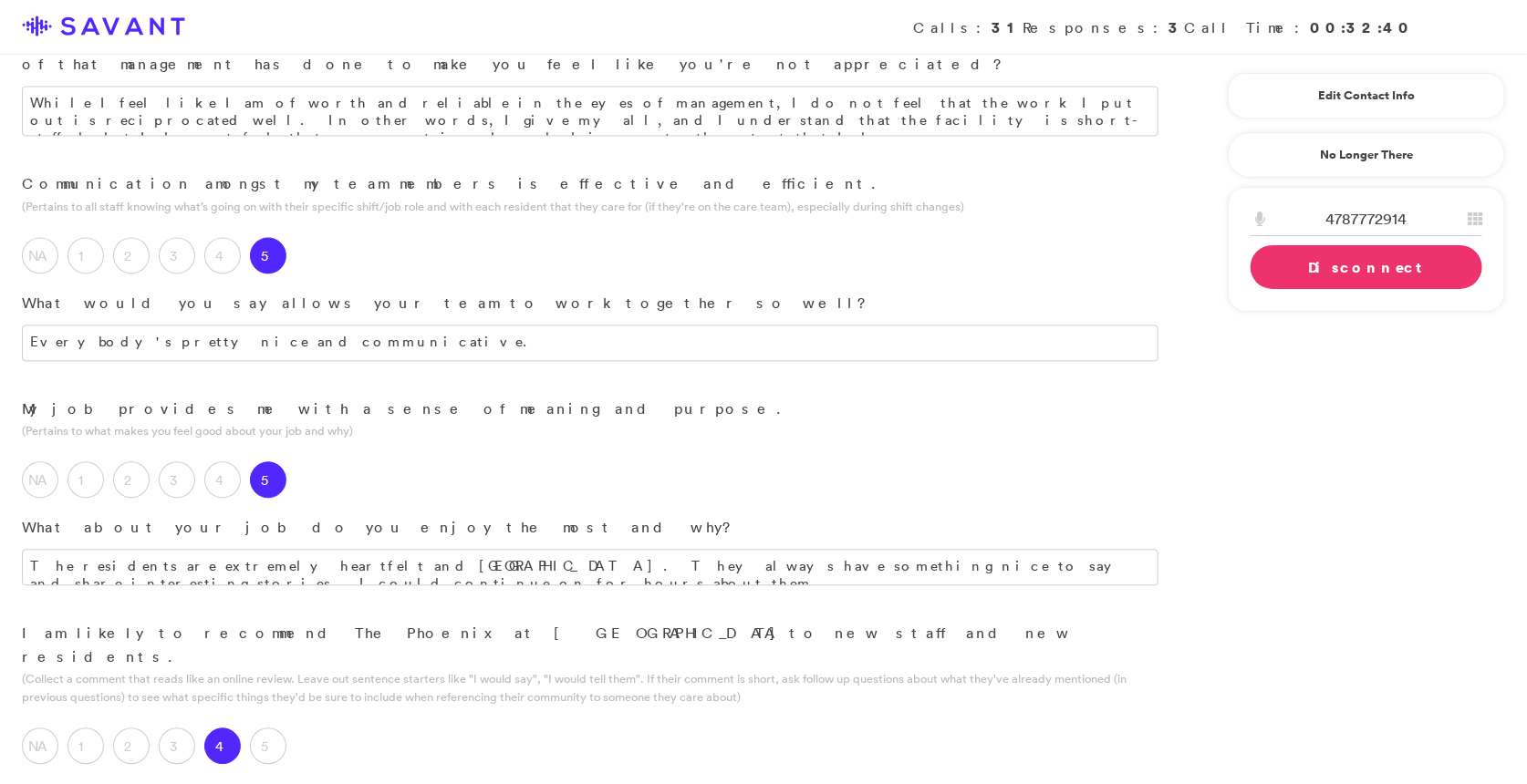
scroll to position [1799, 0]
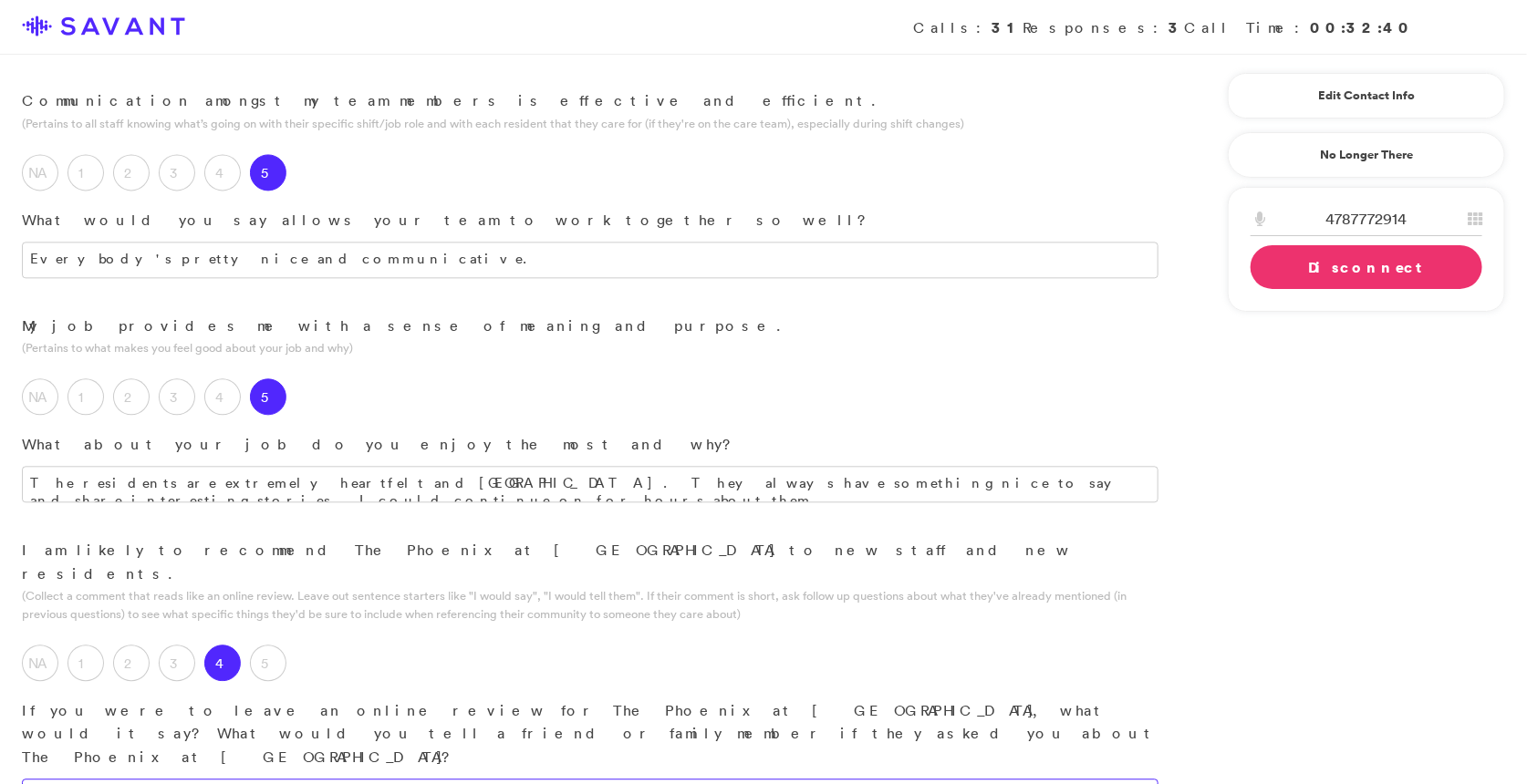
scroll to position [1897, 0]
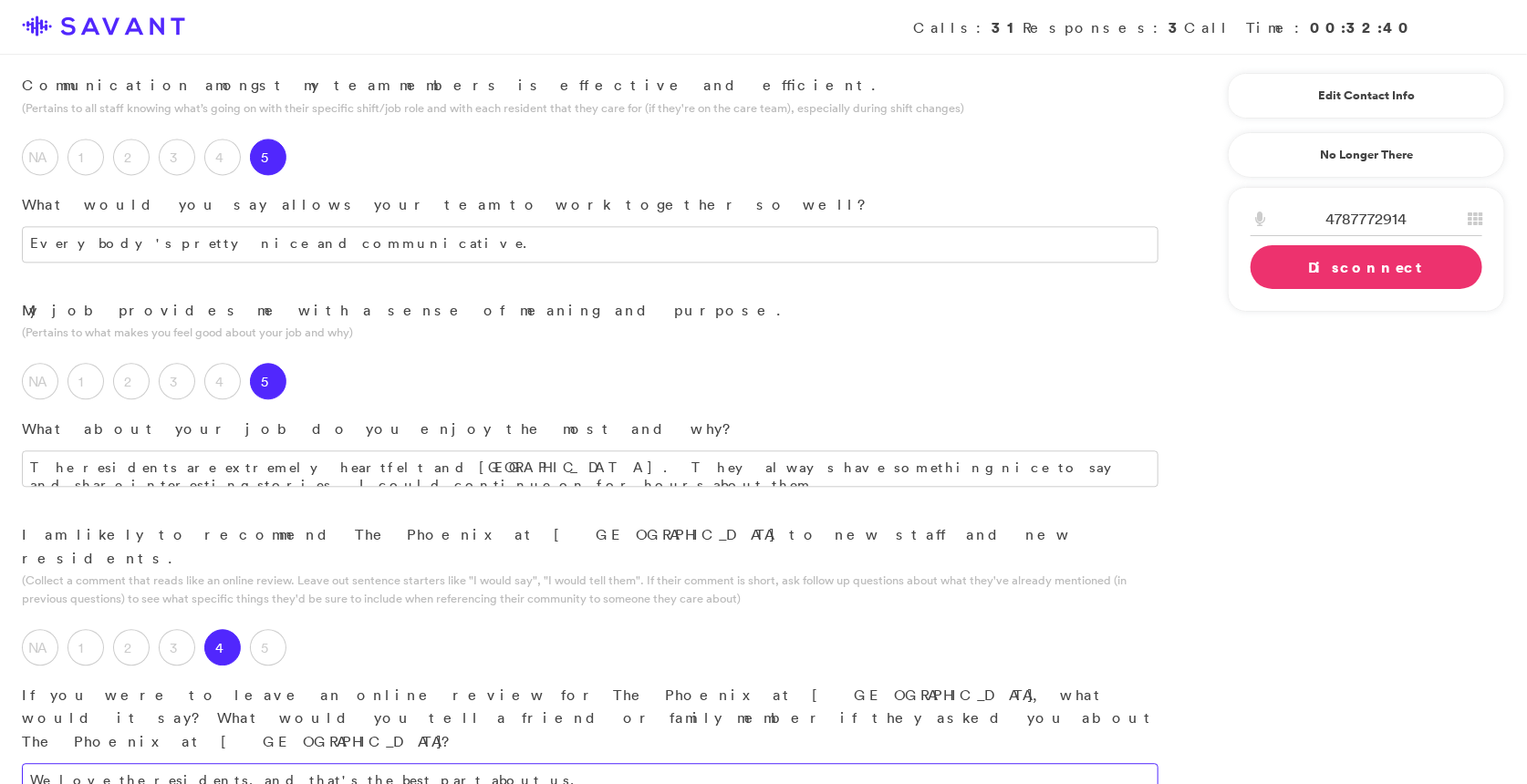
type textarea "We love the residents, and that's the best part about us."
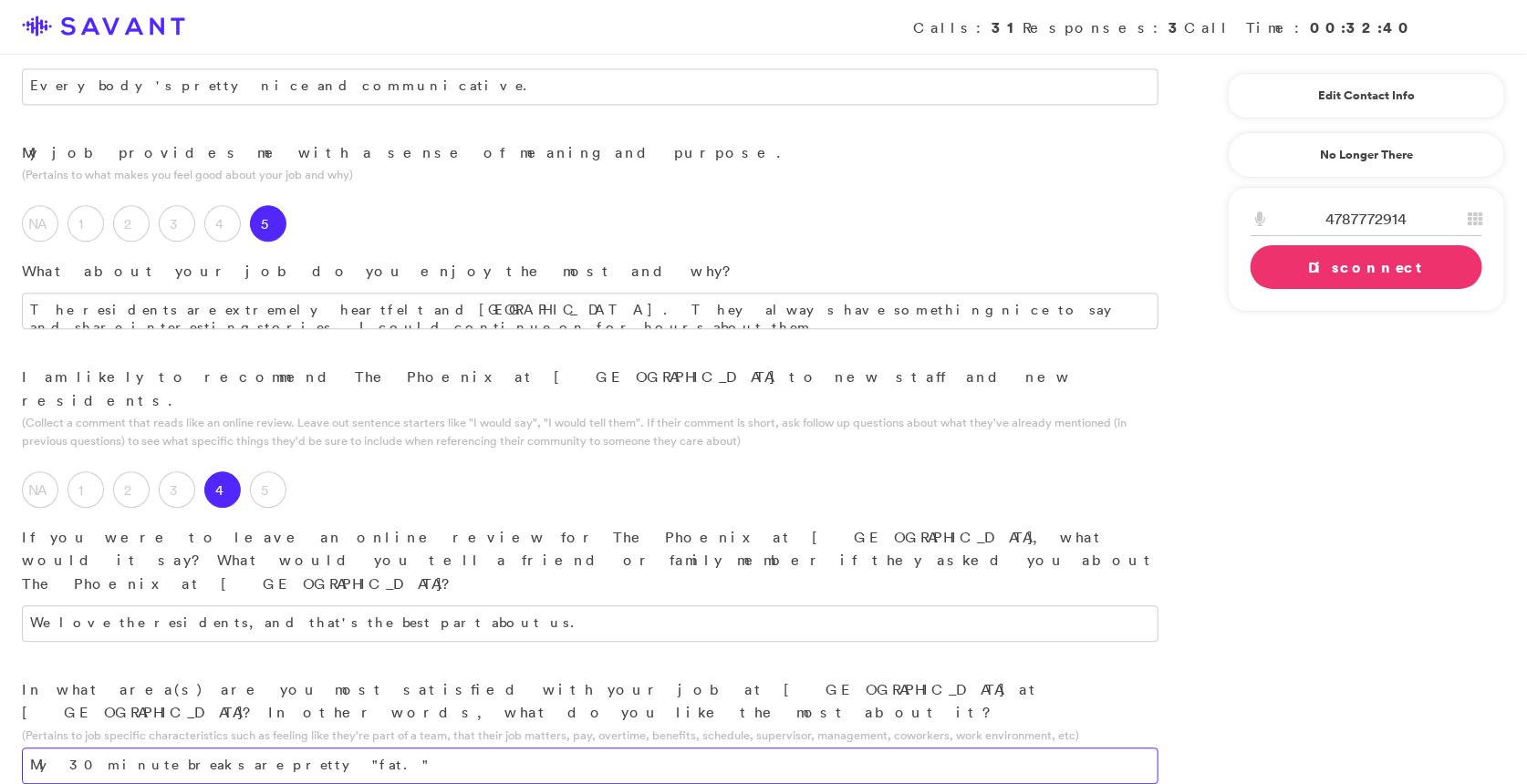
scroll to position [2062, 0]
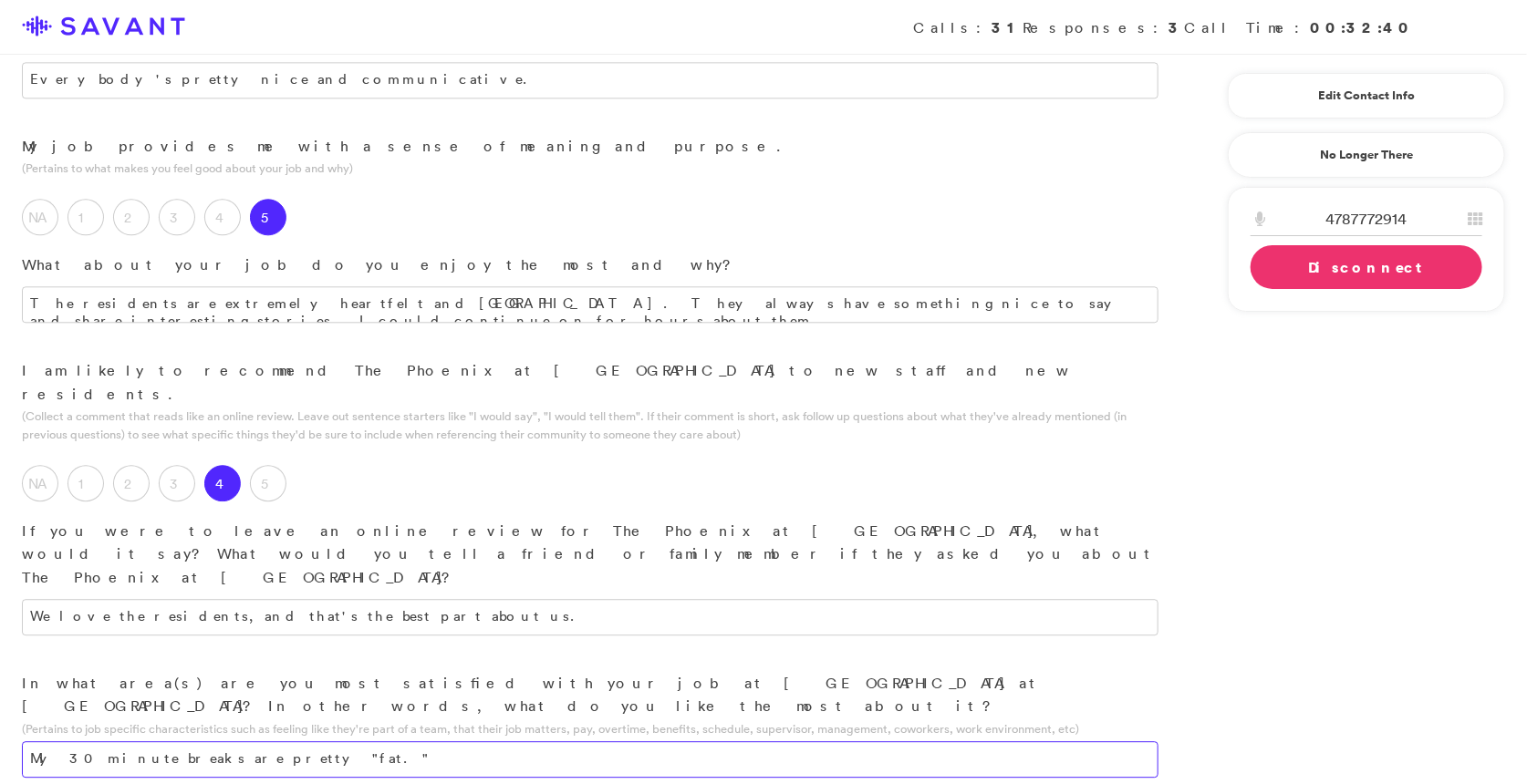
type textarea "My 30 minute breaks are pretty "fat.""
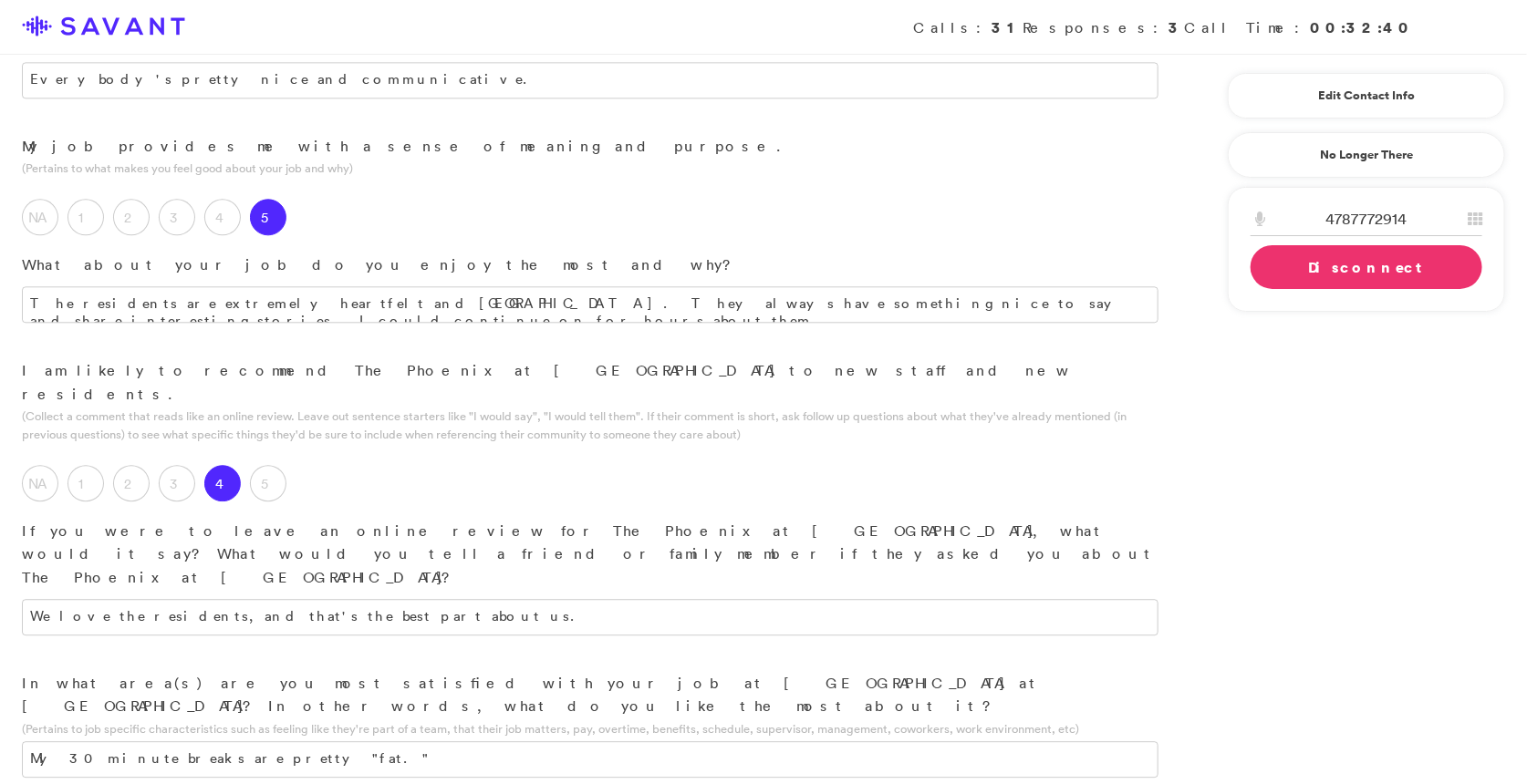
type textarea "A"
type textarea "U"
type textarea "O"
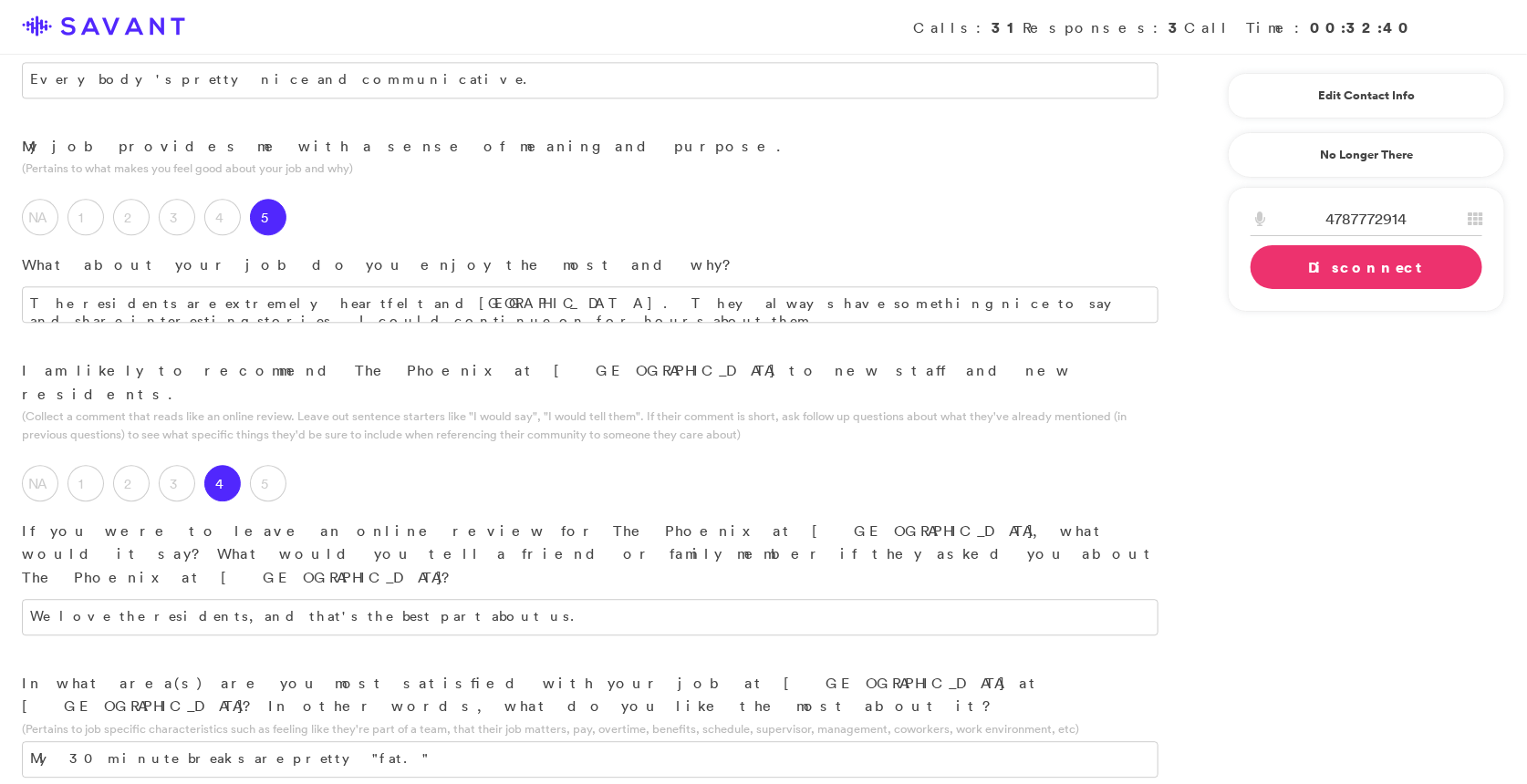
drag, startPoint x: 481, startPoint y: 483, endPoint x: 446, endPoint y: 483, distance: 35.0
drag, startPoint x: 614, startPoint y: 478, endPoint x: 579, endPoint y: 460, distance: 39.4
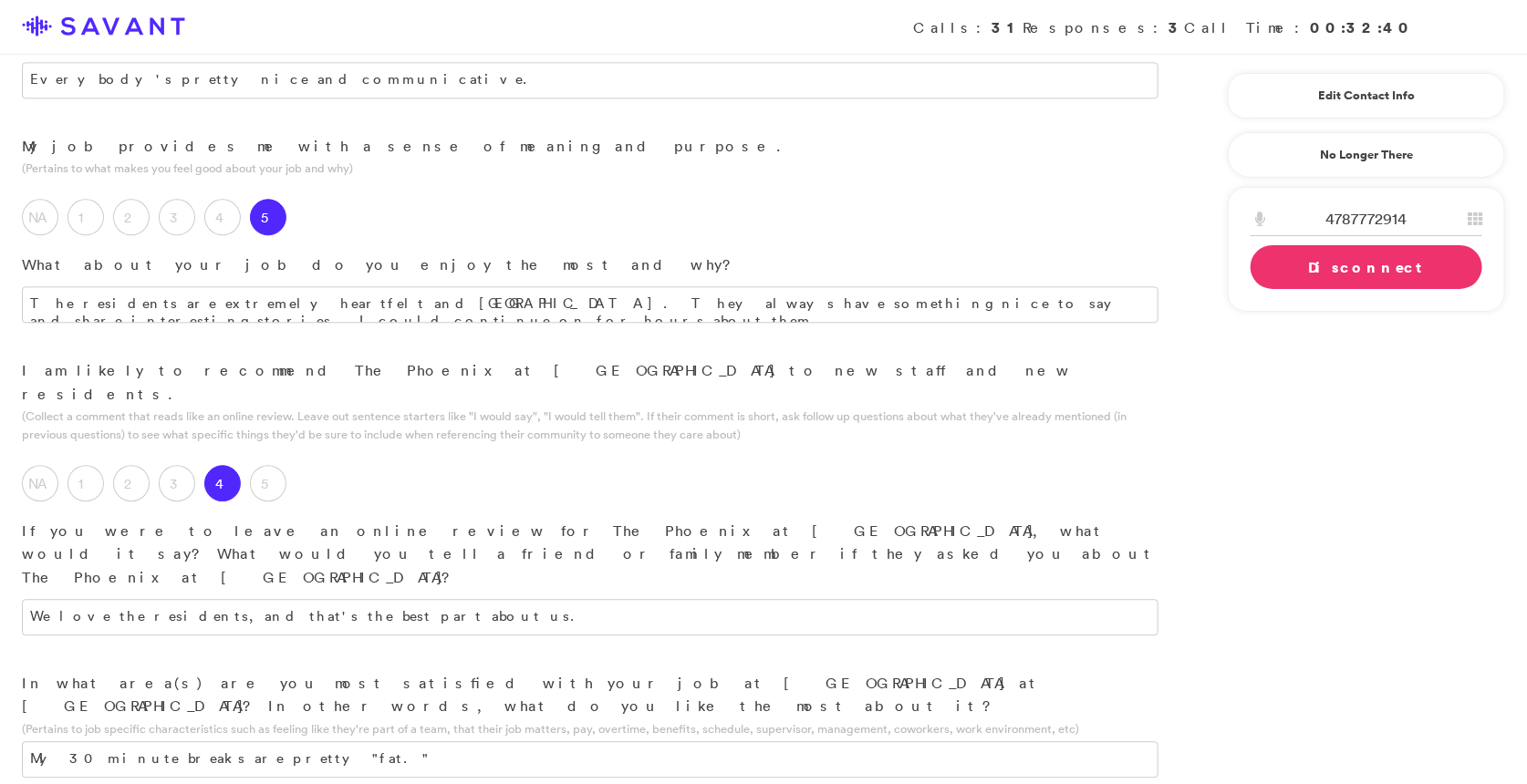
drag, startPoint x: 954, startPoint y: 547, endPoint x: 972, endPoint y: 568, distance: 27.7
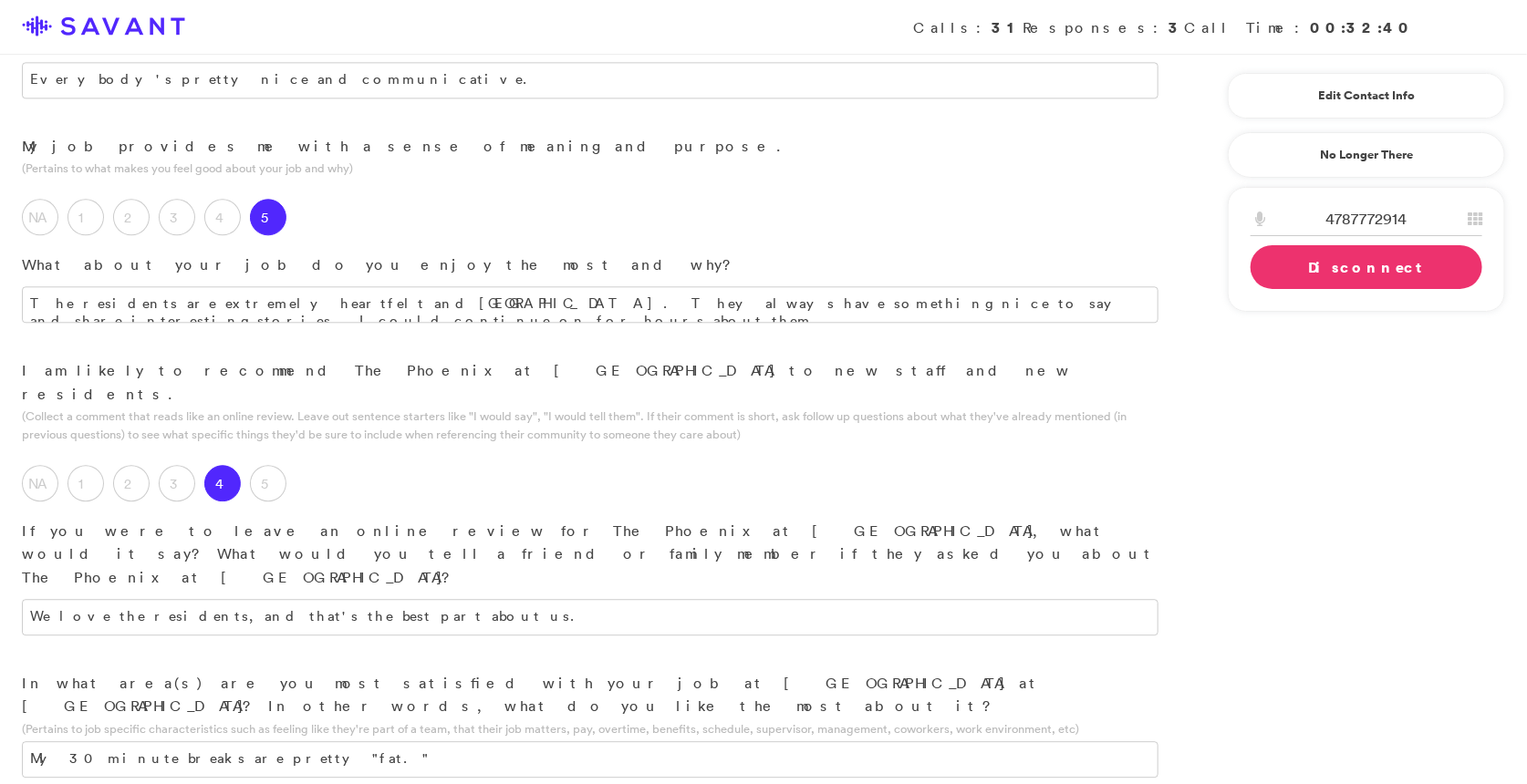
type textarea "For desserts, we provide [PERSON_NAME] options, including pudding and fruit. So…"
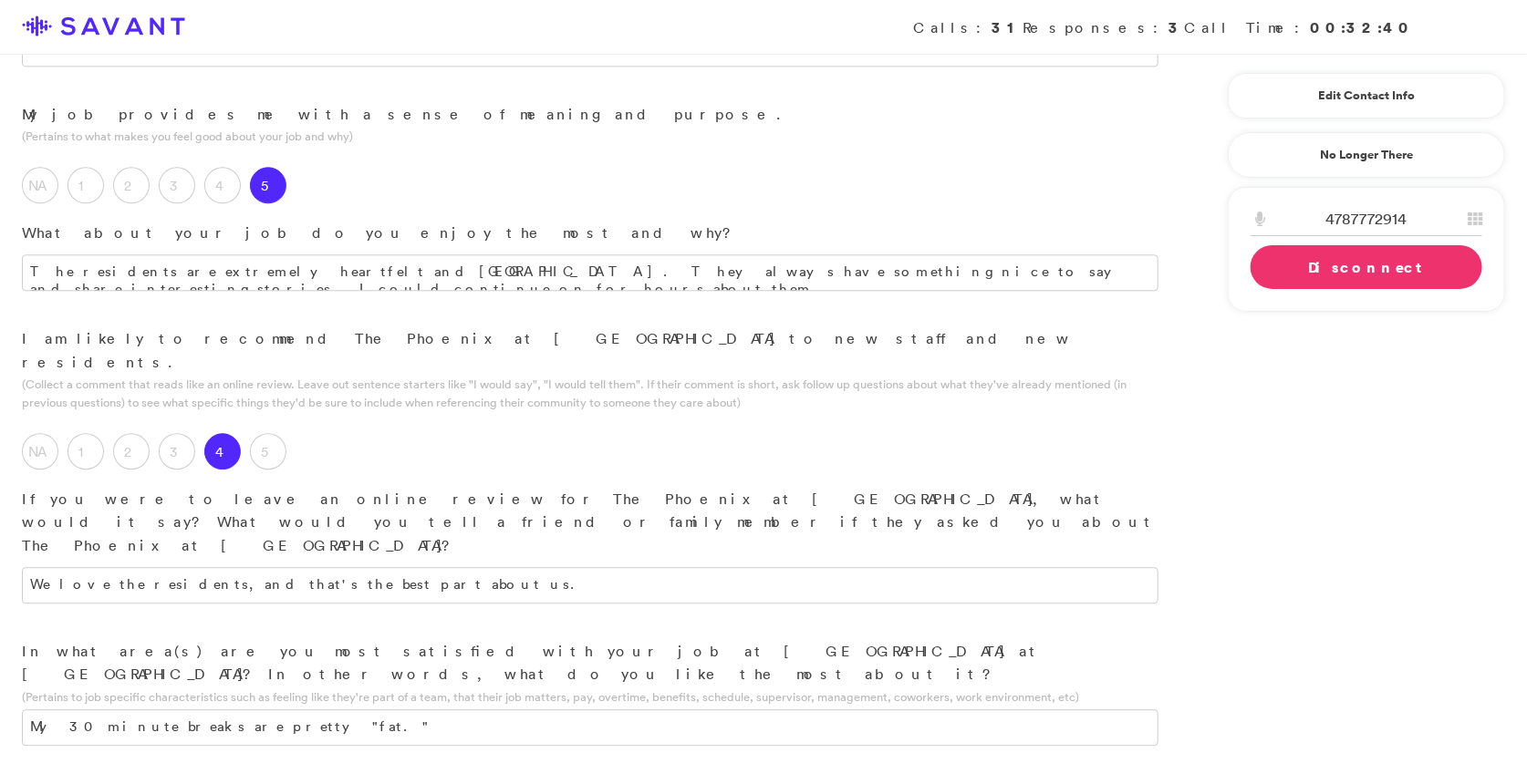
scroll to position [2094, 0]
click at [876, 269] on link "Disconnect" at bounding box center [1366, 267] width 231 height 44
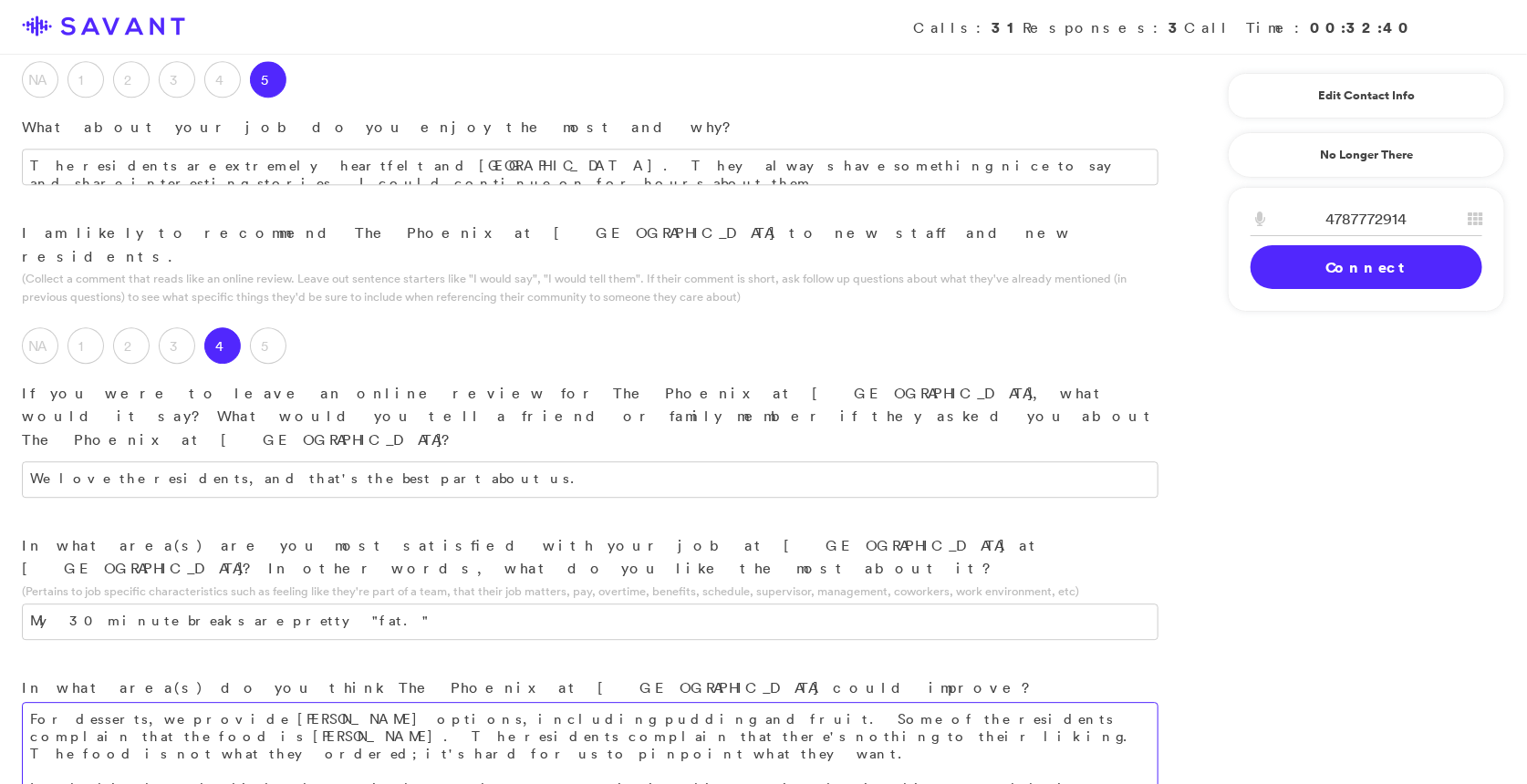
scroll to position [2241, 0]
